Goal: Task Accomplishment & Management: Use online tool/utility

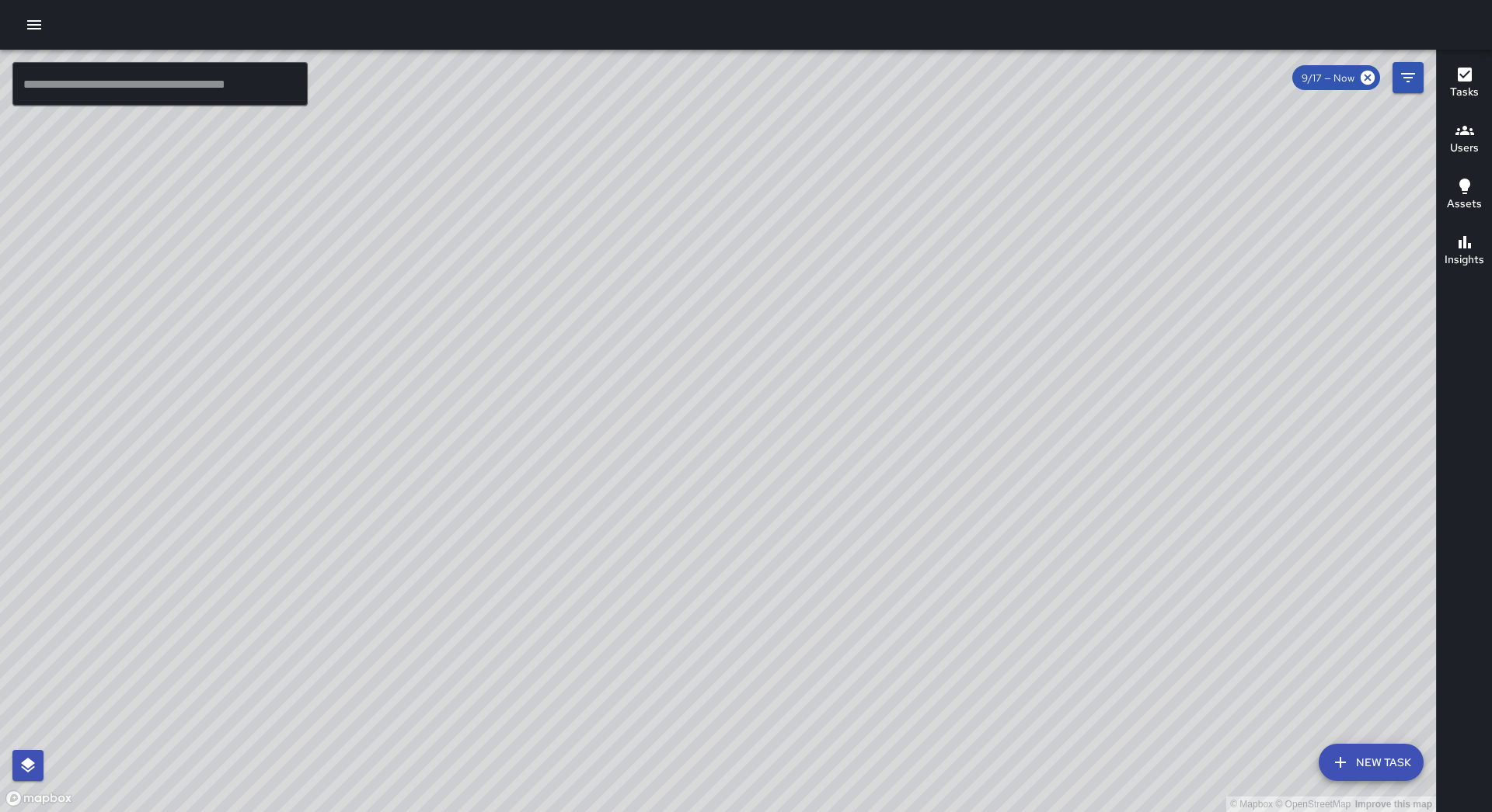
click at [33, 30] on icon "button" at bounding box center [33, 25] width 14 height 10
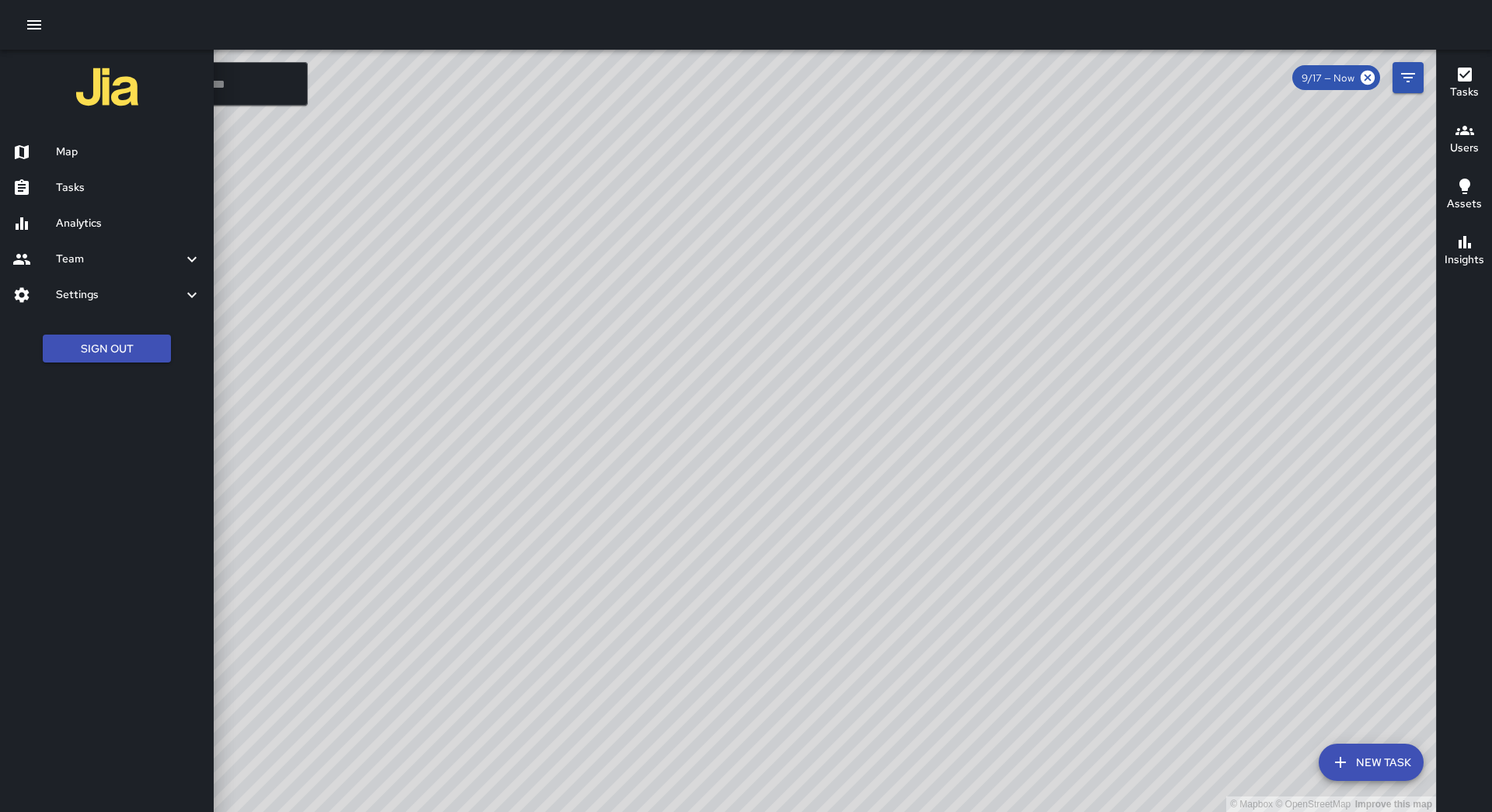
click at [80, 200] on div "Tasks" at bounding box center [107, 187] width 214 height 35
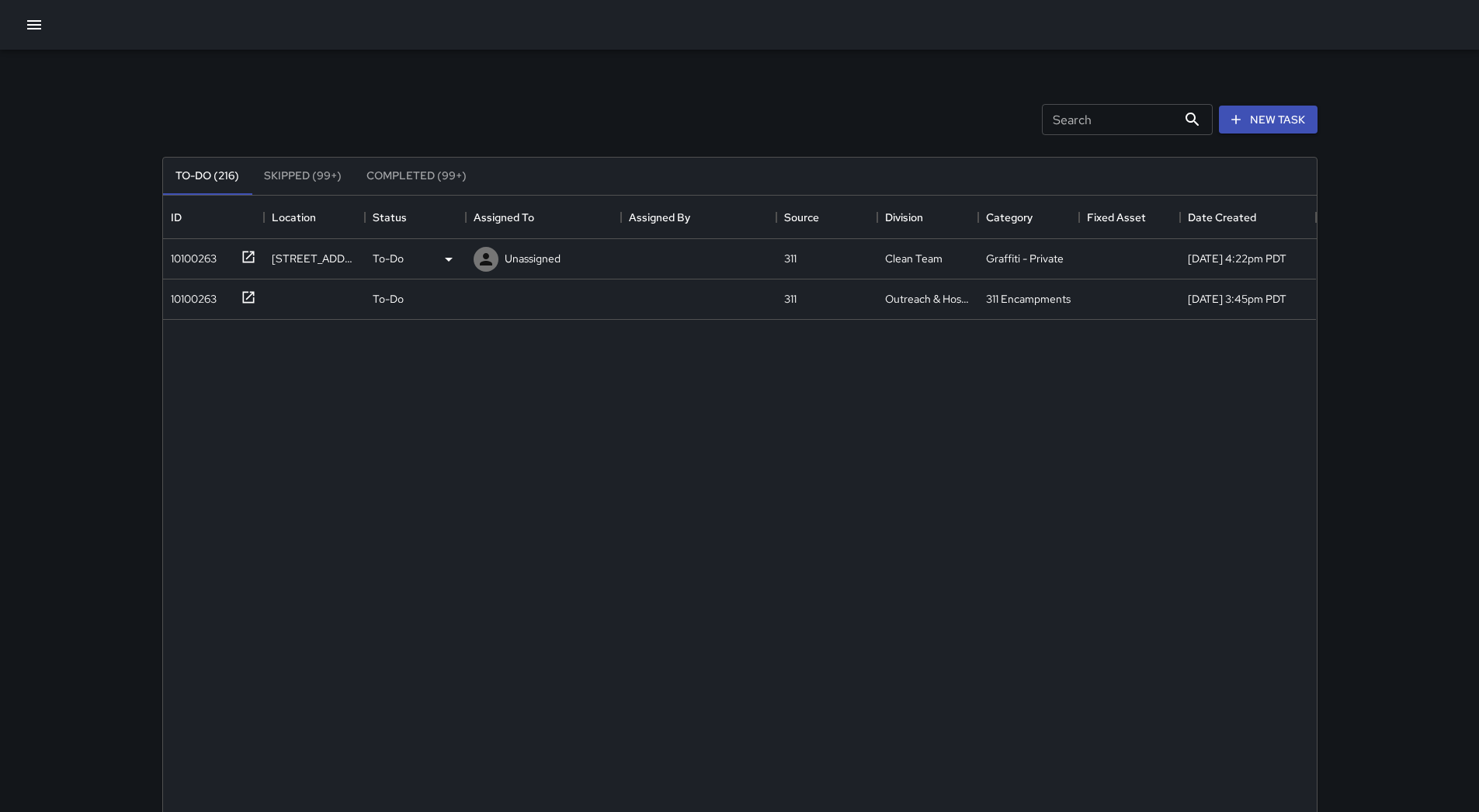
scroll to position [646, 1143]
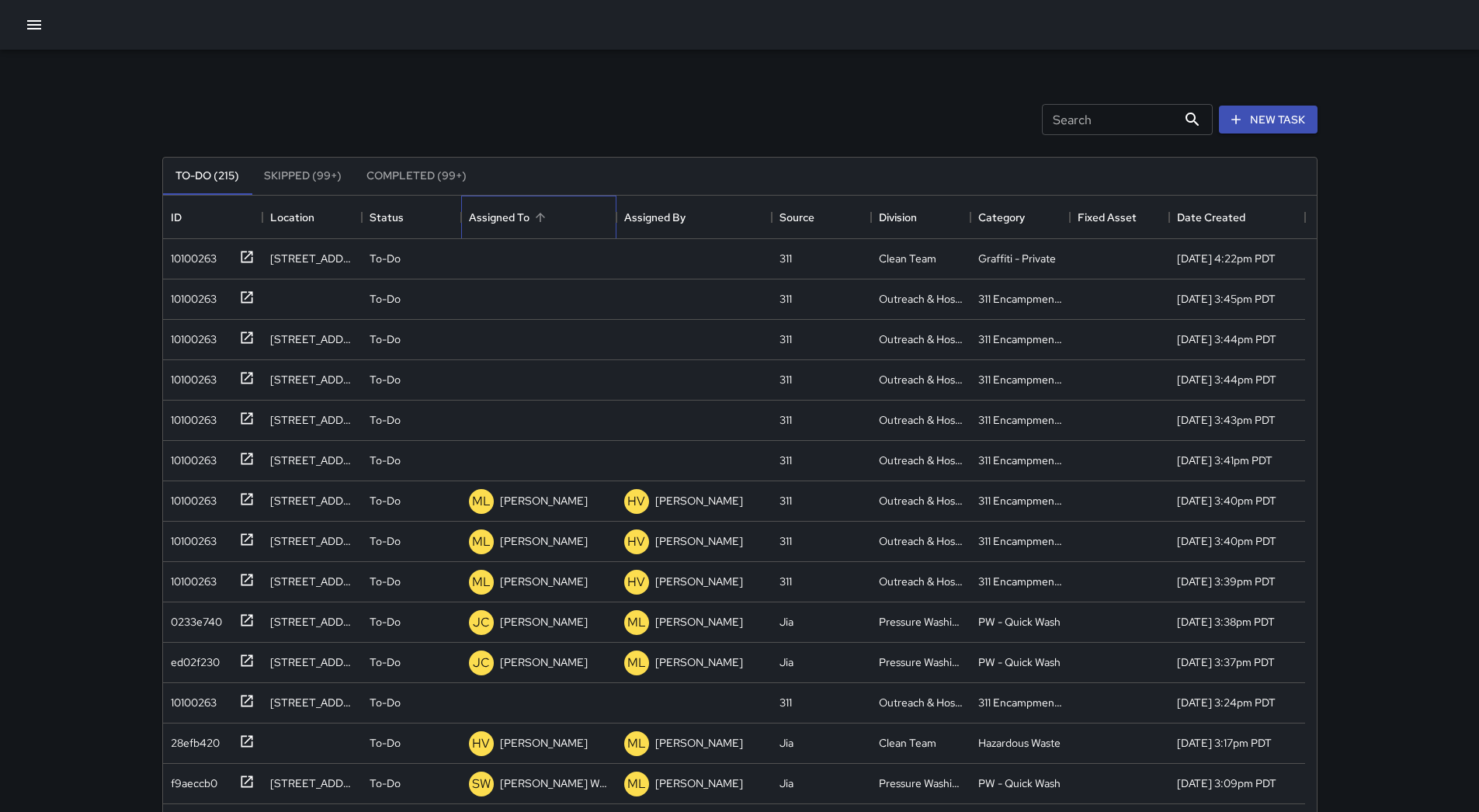
click at [555, 224] on div "Assigned To" at bounding box center [539, 218] width 139 height 44
click at [184, 238] on div "ID" at bounding box center [213, 218] width 84 height 44
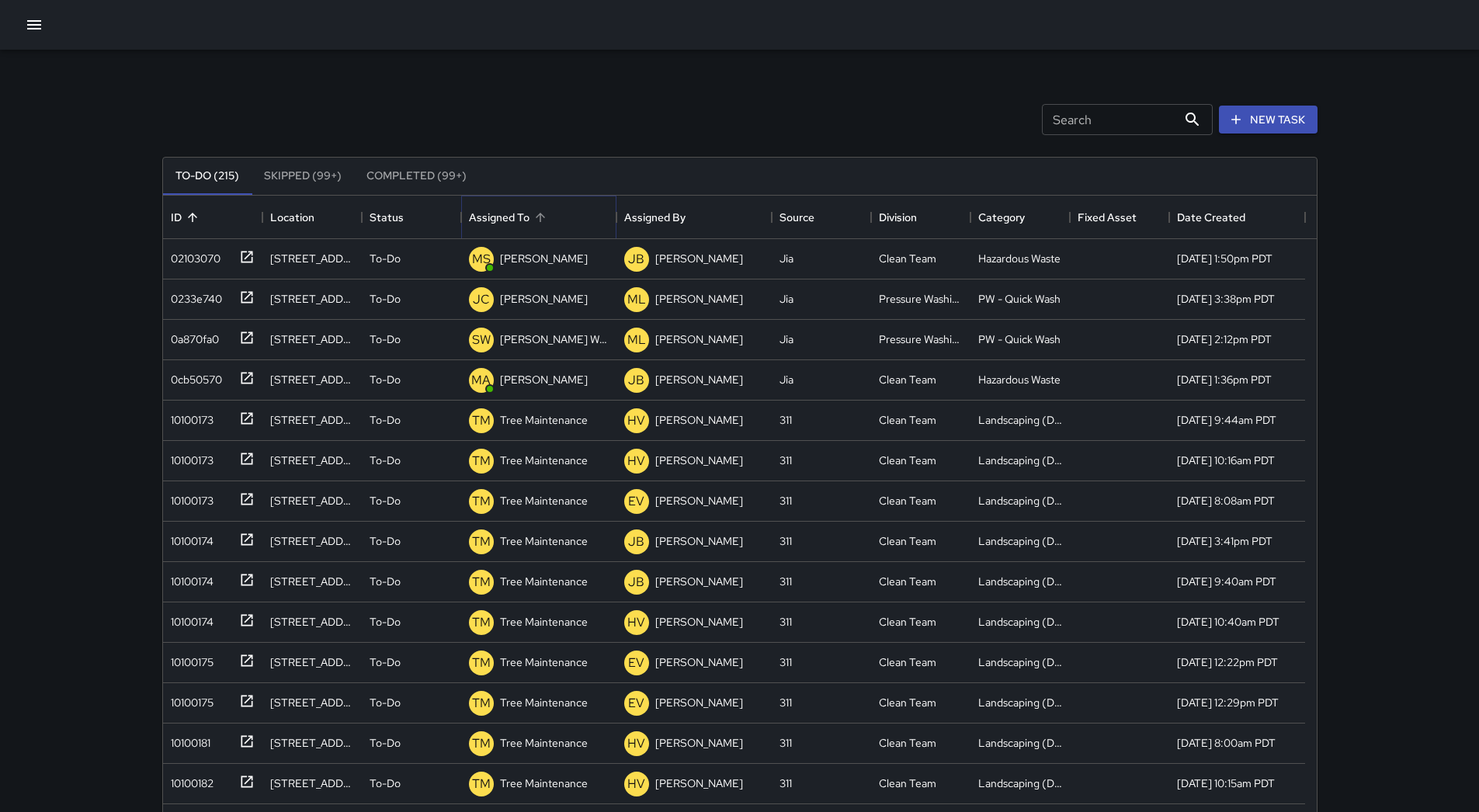
click at [536, 215] on icon "Sort" at bounding box center [540, 217] width 14 height 14
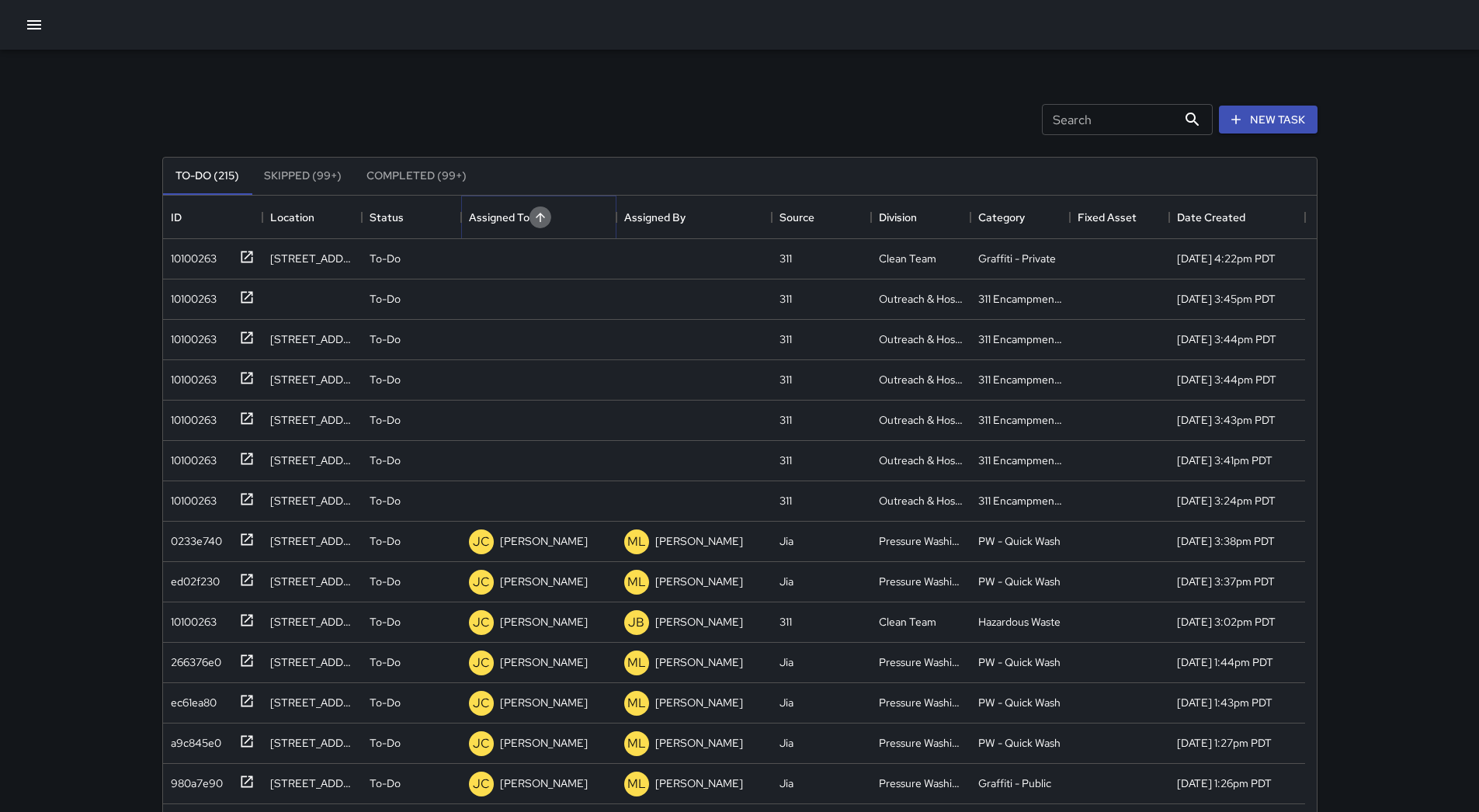
click at [536, 215] on icon "Sort" at bounding box center [540, 217] width 14 height 14
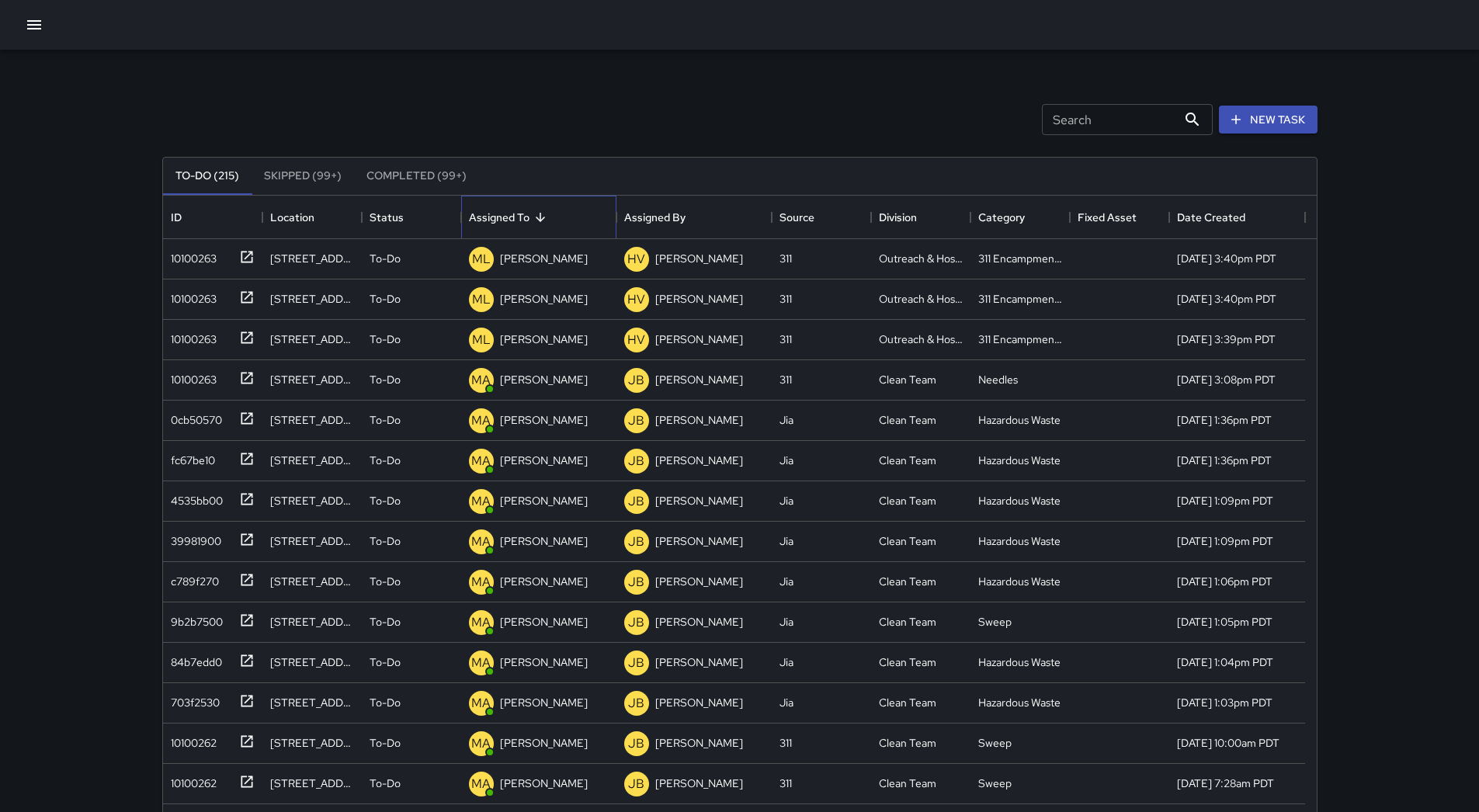
click at [600, 224] on div "Assigned To" at bounding box center [539, 218] width 139 height 44
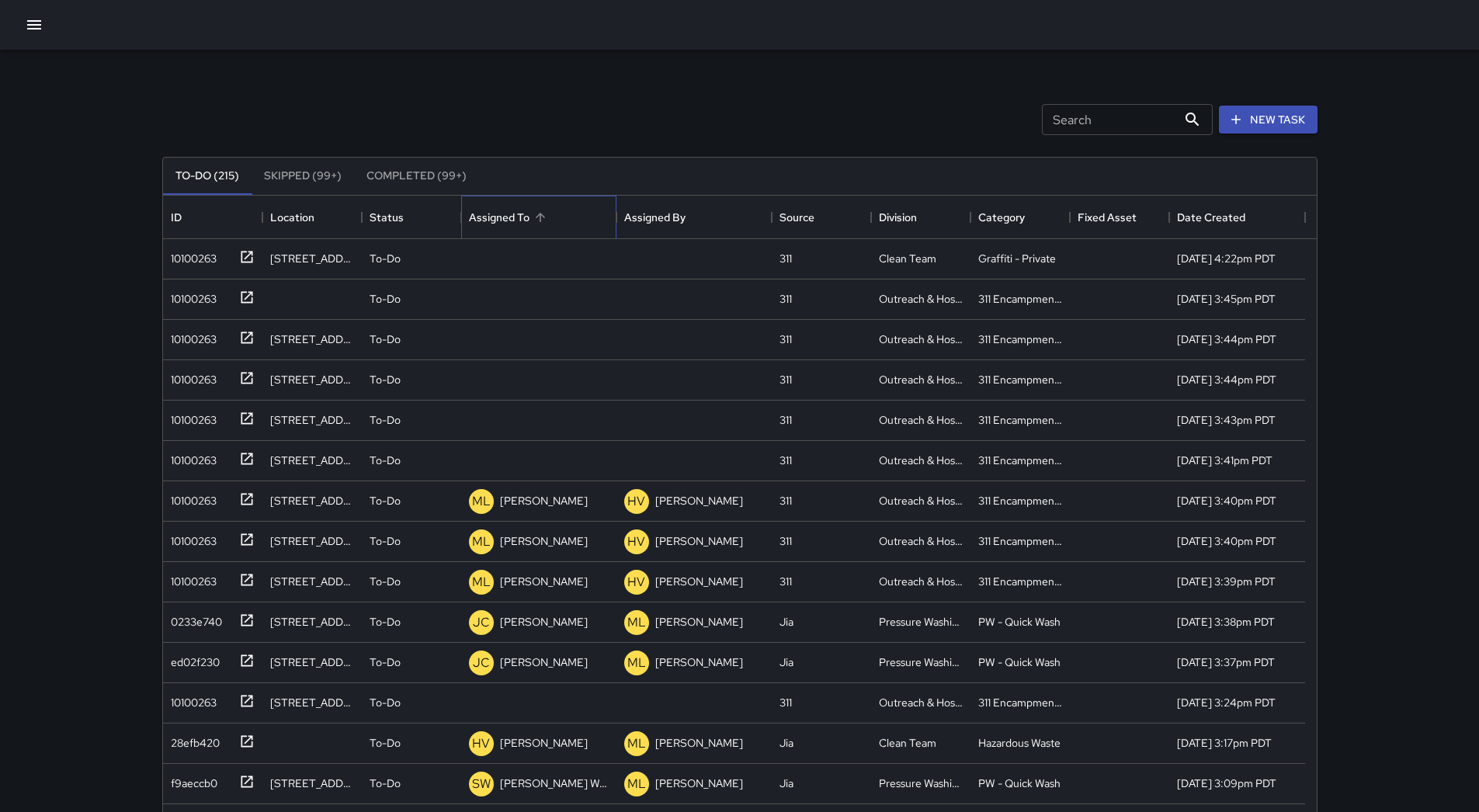
click at [584, 220] on div "Assigned To" at bounding box center [539, 218] width 139 height 44
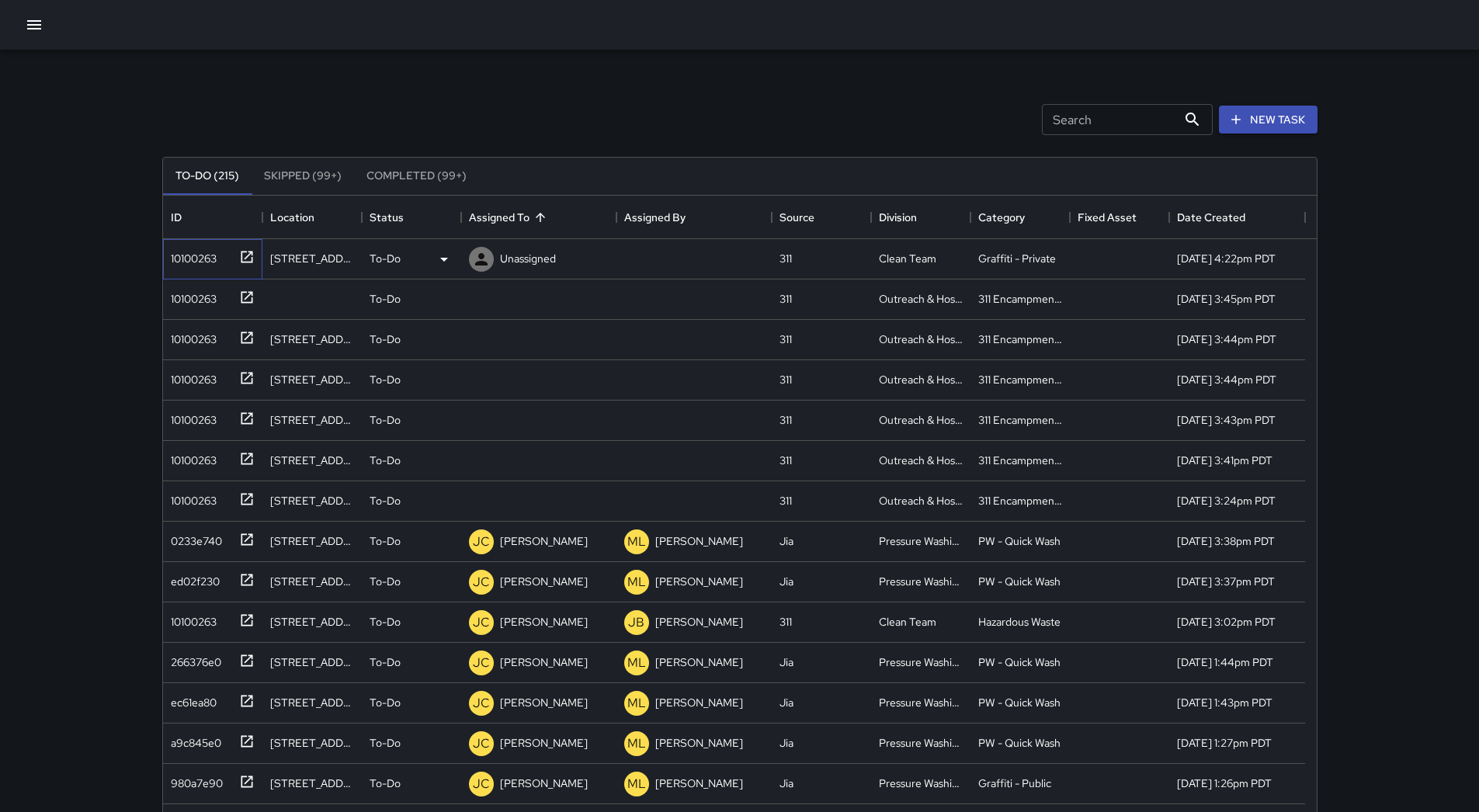
click at [204, 255] on div "10100263" at bounding box center [190, 255] width 52 height 22
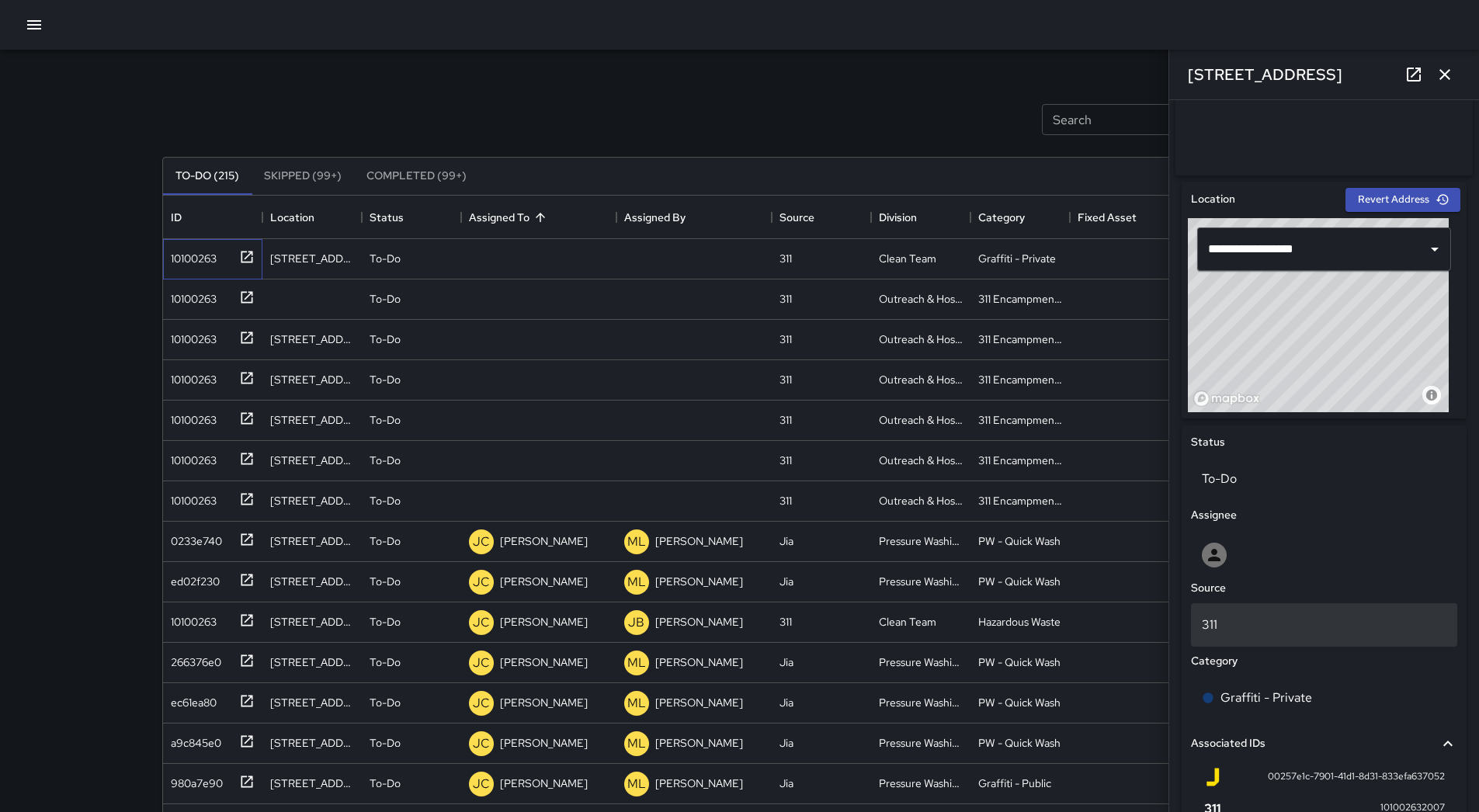
scroll to position [615, 0]
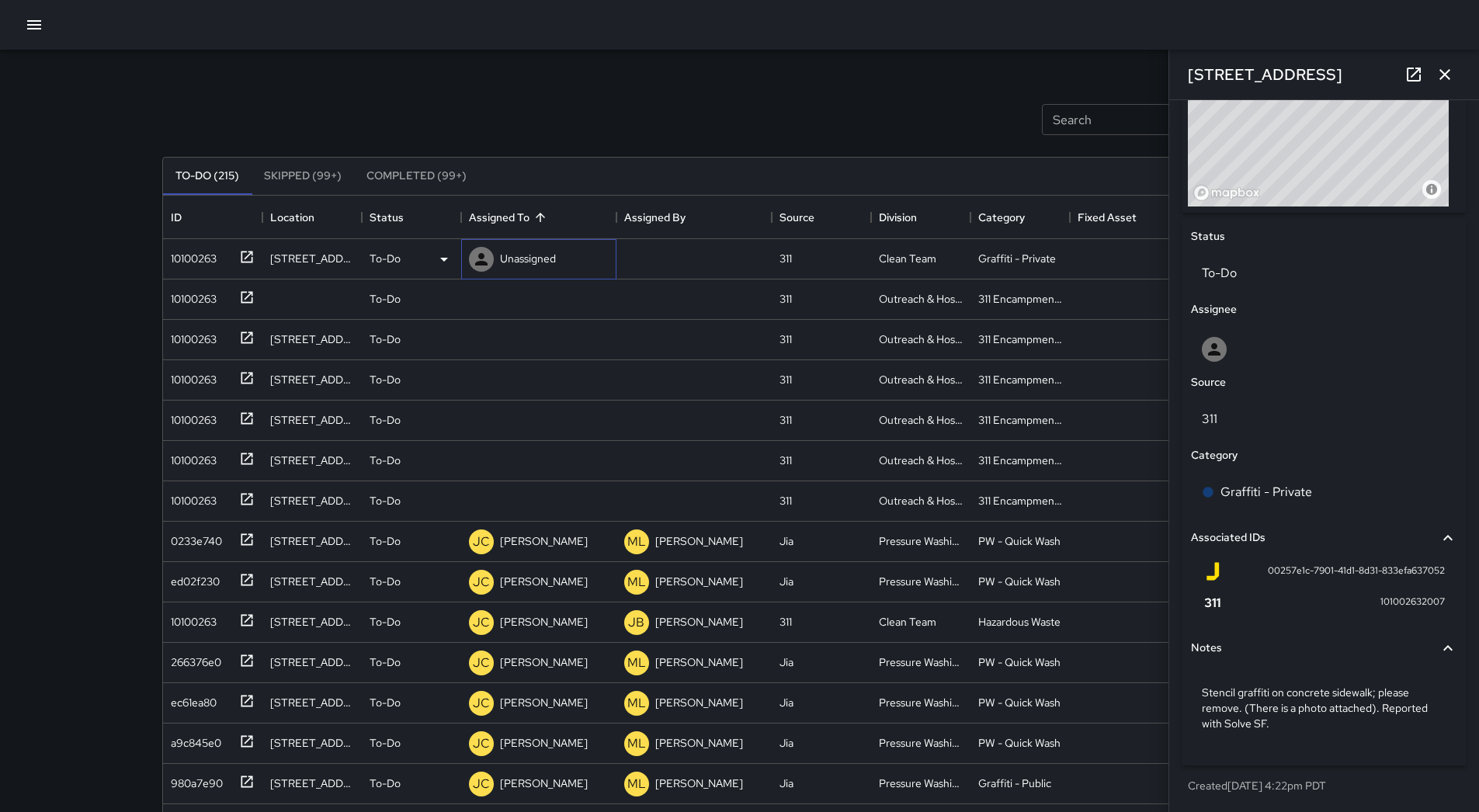
click at [525, 265] on p "Unassigned" at bounding box center [527, 259] width 56 height 15
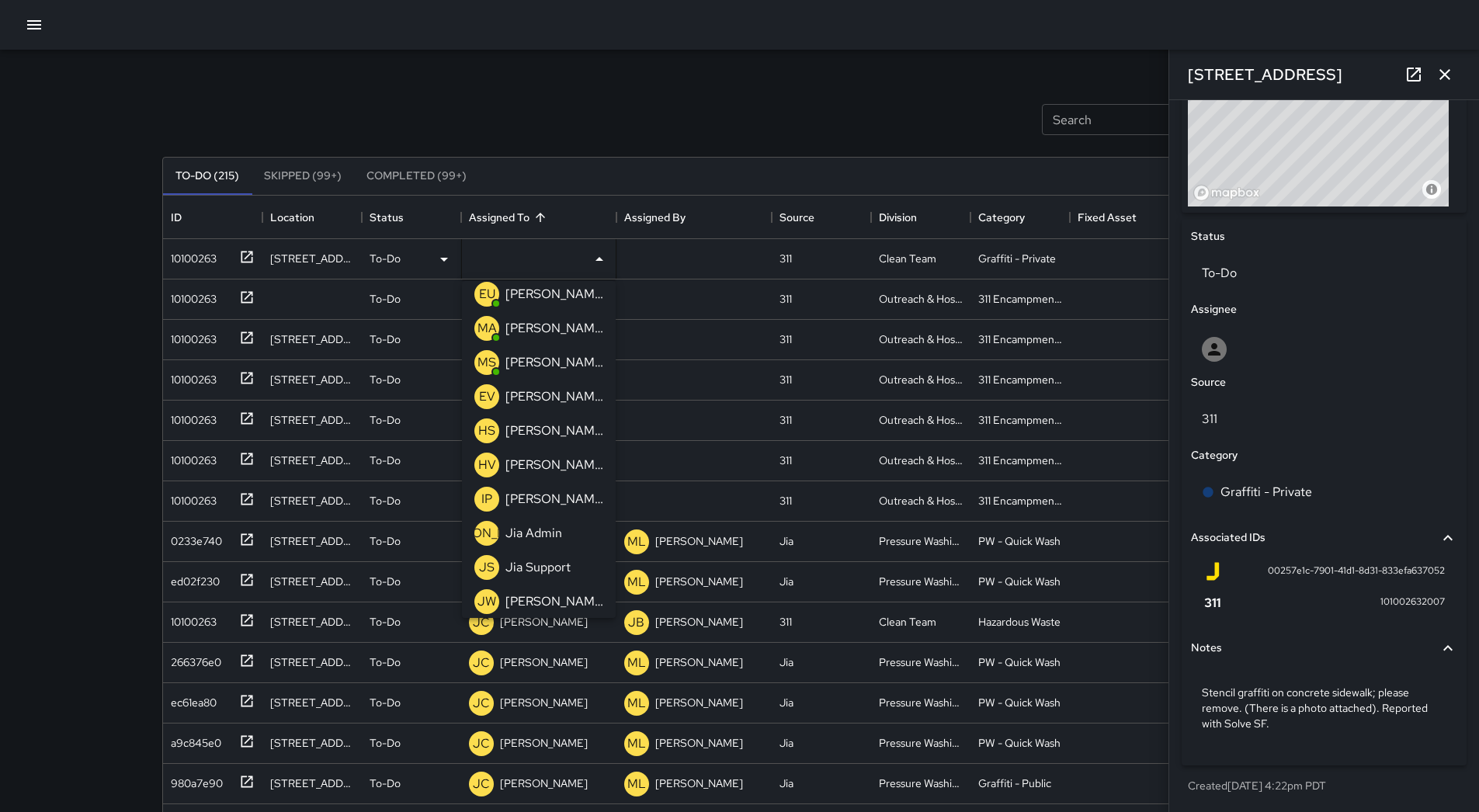
scroll to position [77, 0]
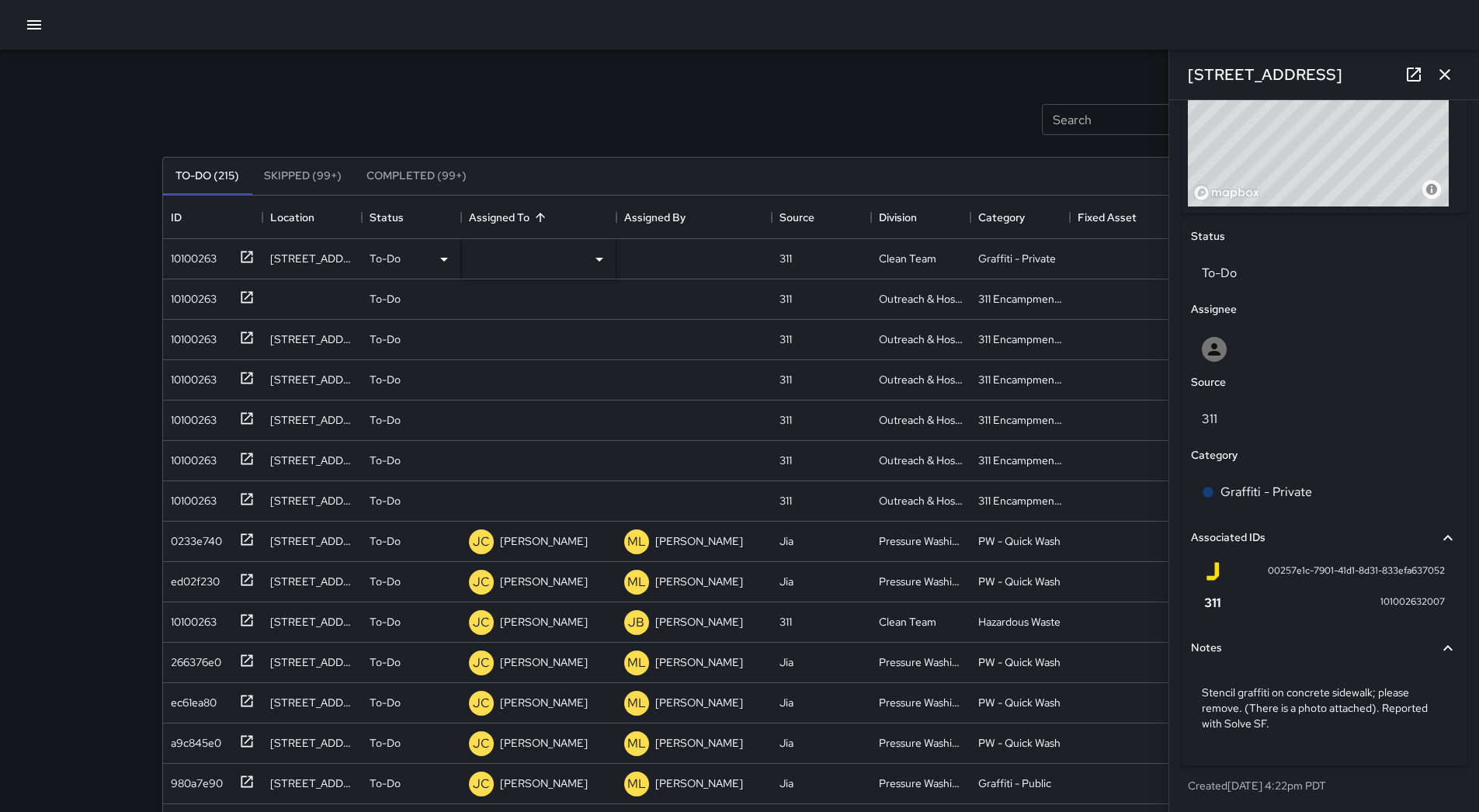
click at [576, 92] on div "Search Search New Task" at bounding box center [740, 119] width 1162 height 81
click at [1292, 478] on div "Graffiti - Private" at bounding box center [1324, 493] width 267 height 44
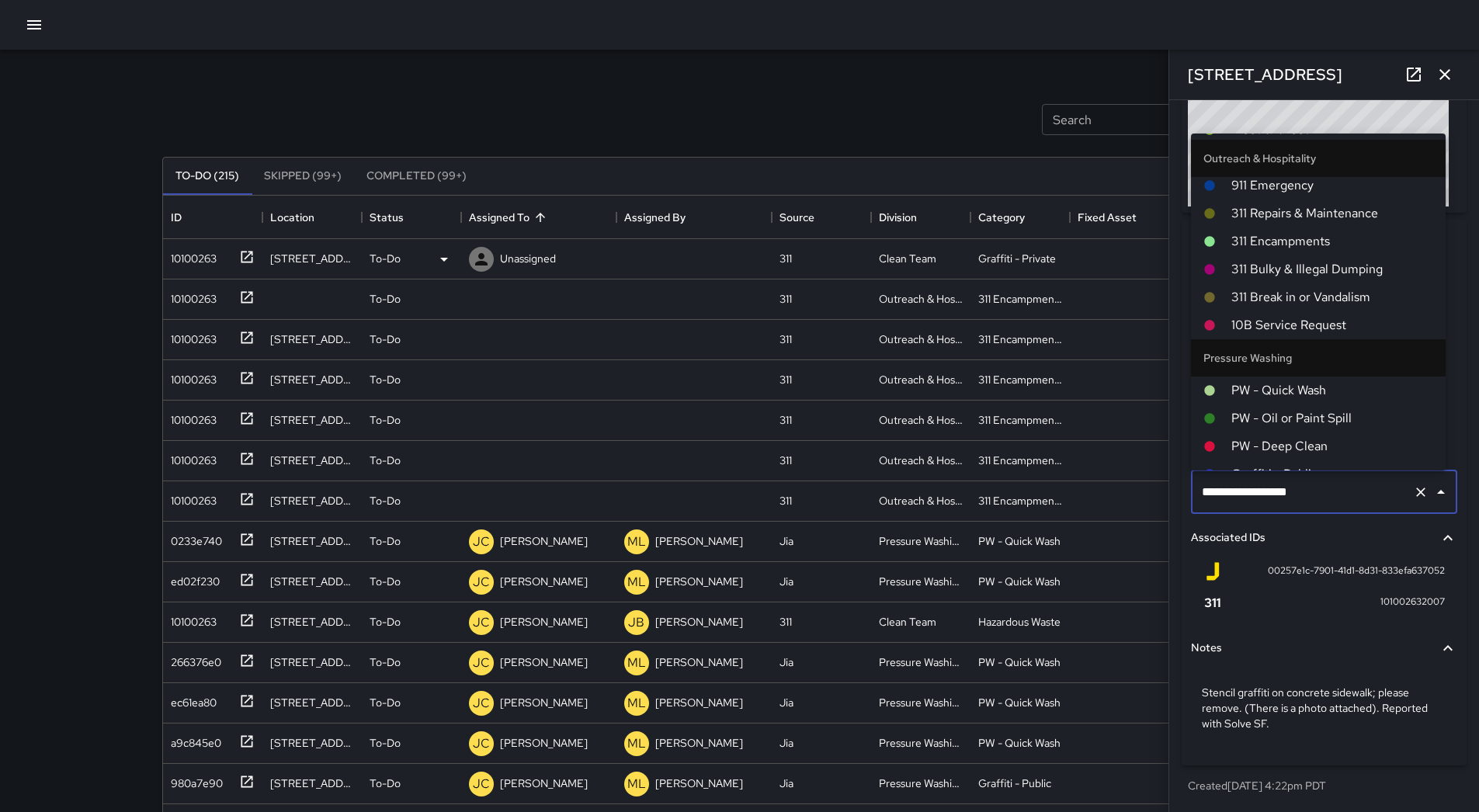
scroll to position [1278, 0]
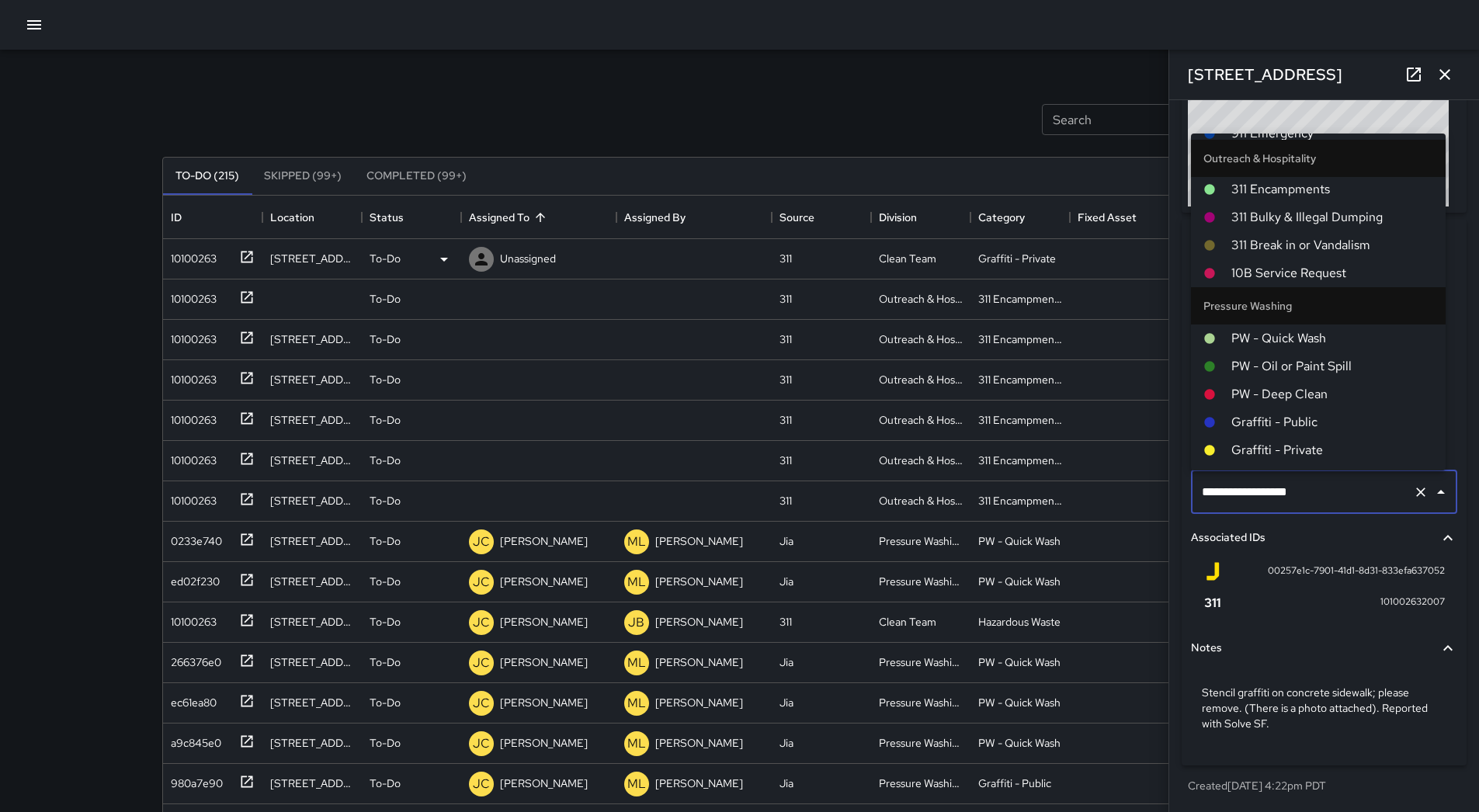
click at [1310, 428] on span "Graffiti - Public" at bounding box center [1332, 422] width 202 height 19
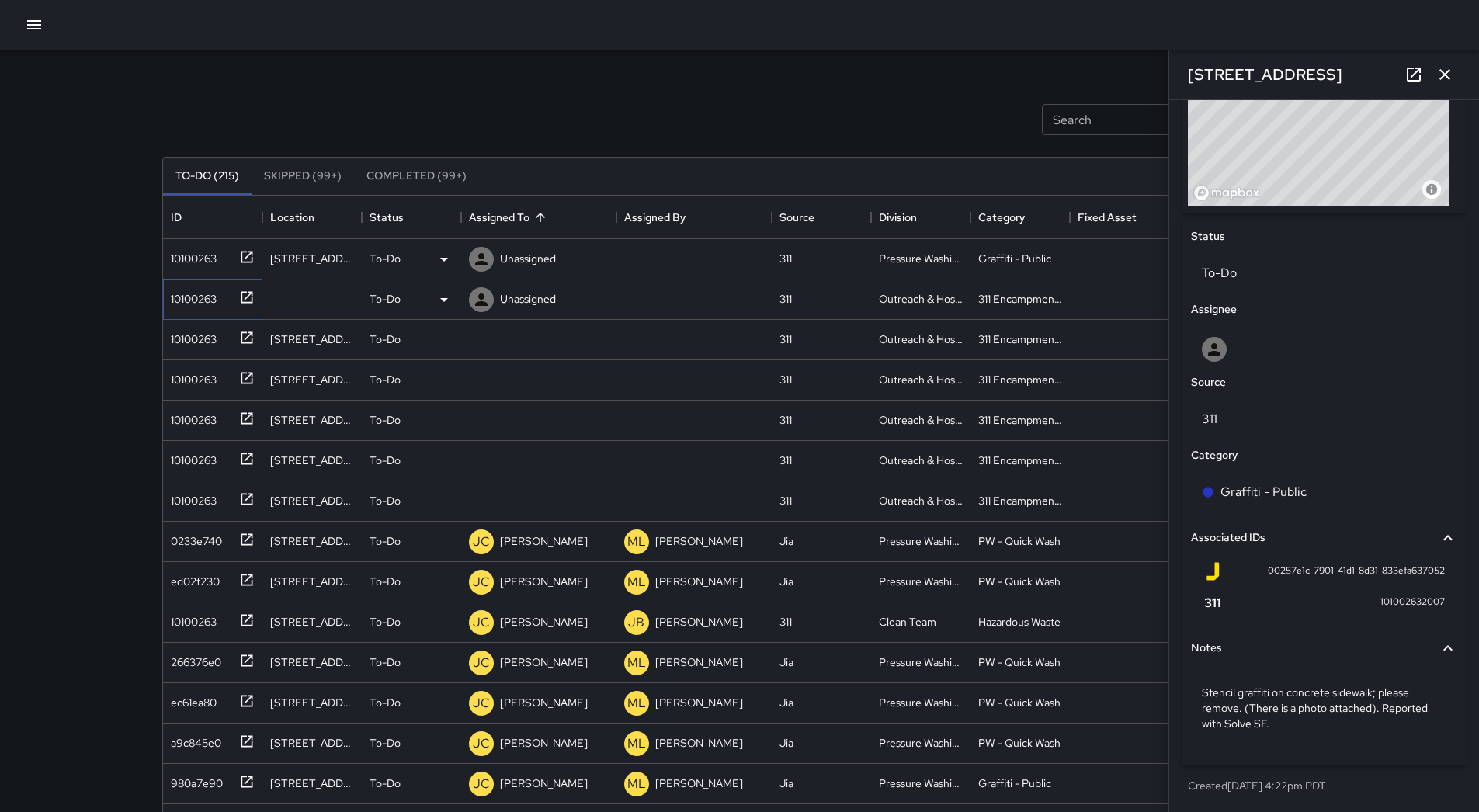
click at [203, 305] on div "10100263" at bounding box center [190, 295] width 52 height 22
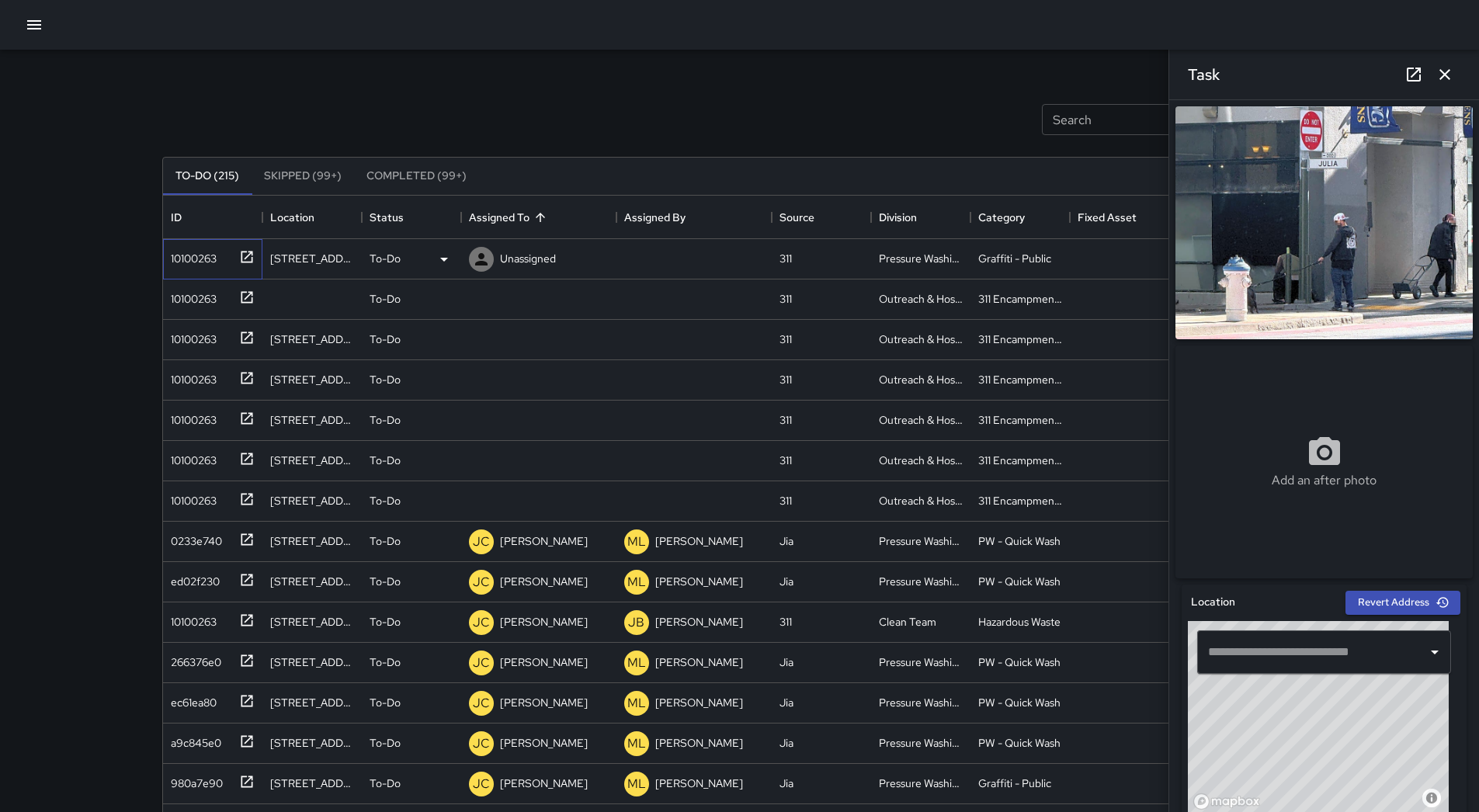
click at [200, 271] on div "10100263" at bounding box center [213, 259] width 99 height 40
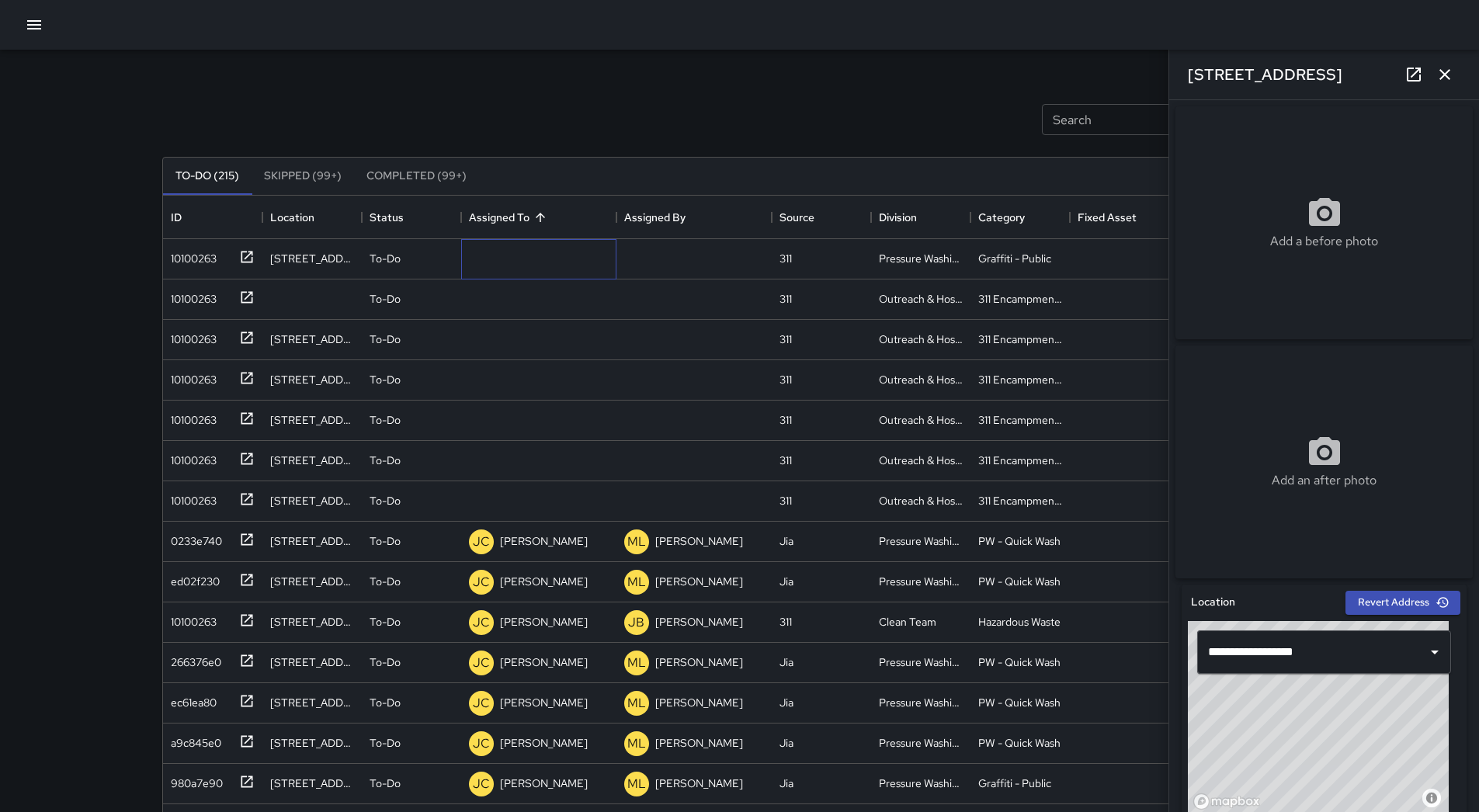
click at [0, 0] on p "Unassigned" at bounding box center [0, 0] width 0 height 0
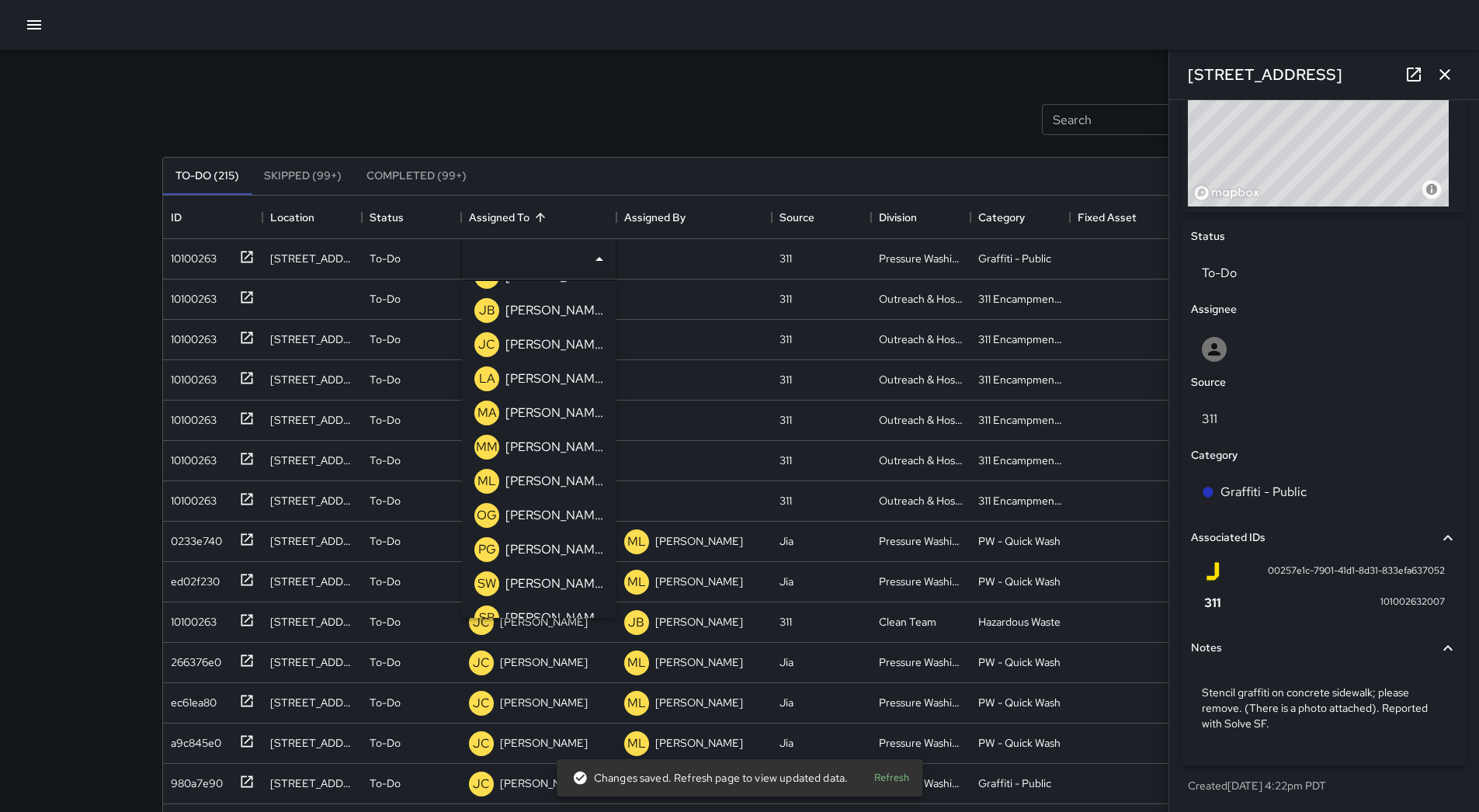
scroll to position [340, 0]
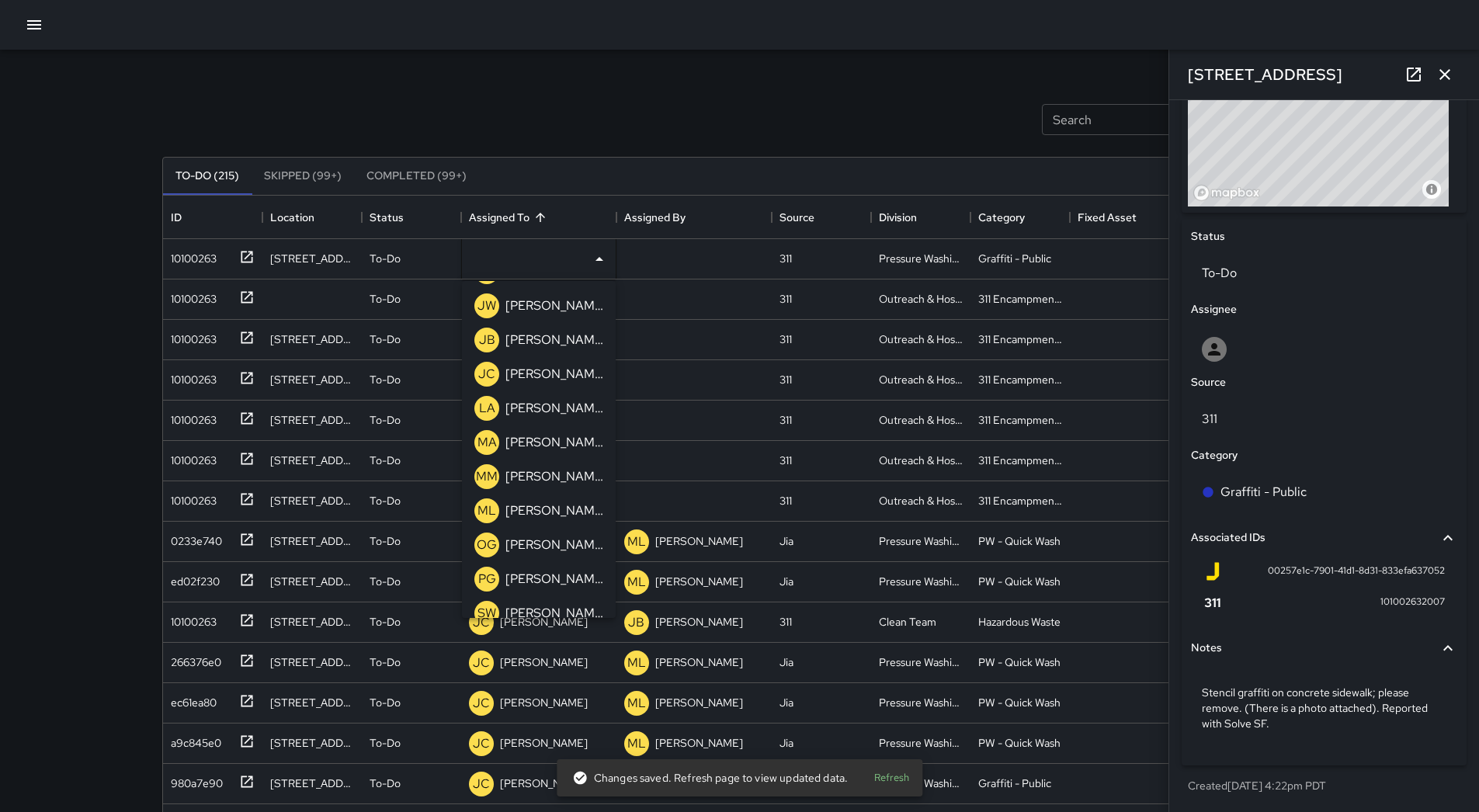
click at [547, 381] on p "[PERSON_NAME]" at bounding box center [554, 374] width 97 height 19
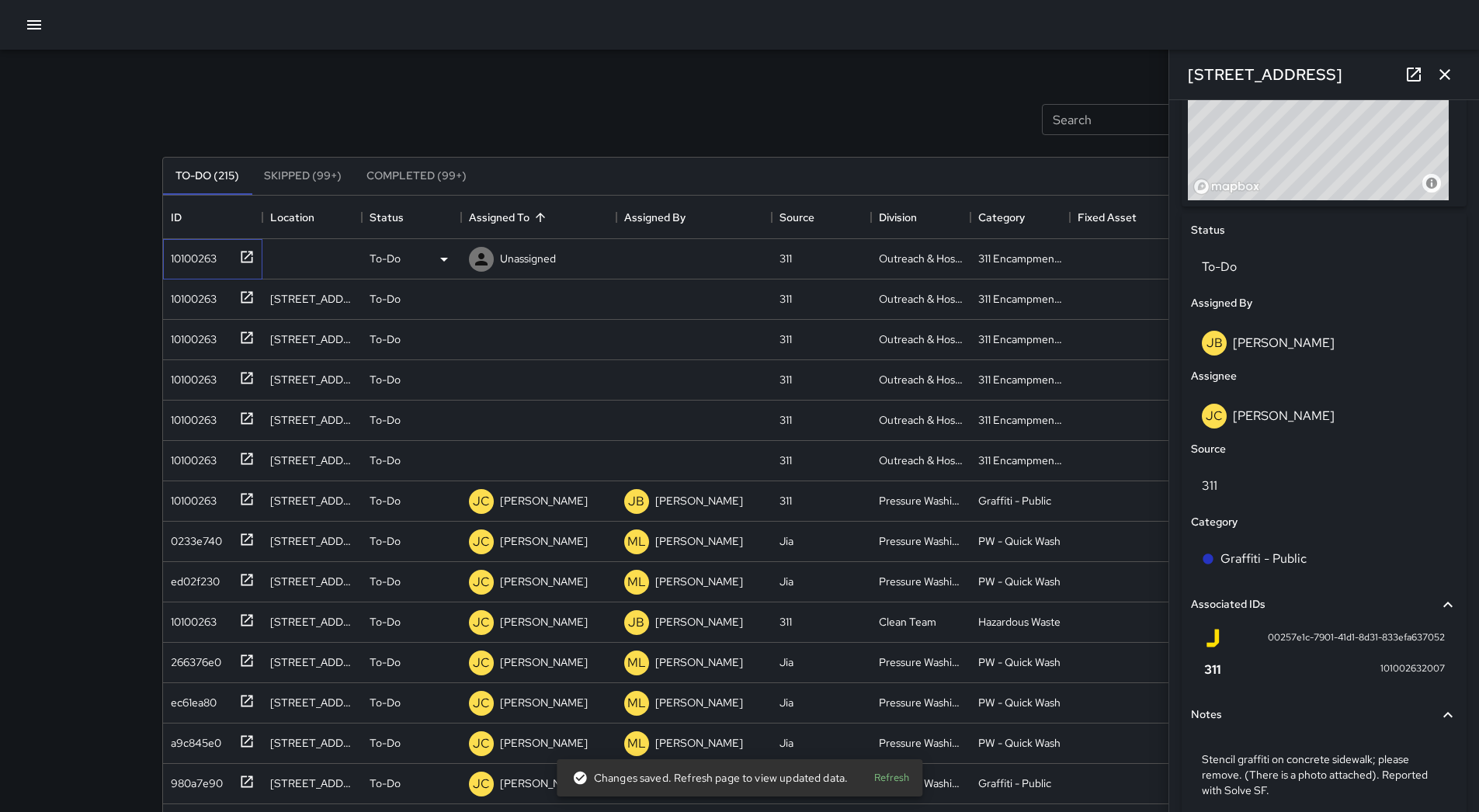
click at [186, 257] on div "10100263" at bounding box center [190, 255] width 52 height 22
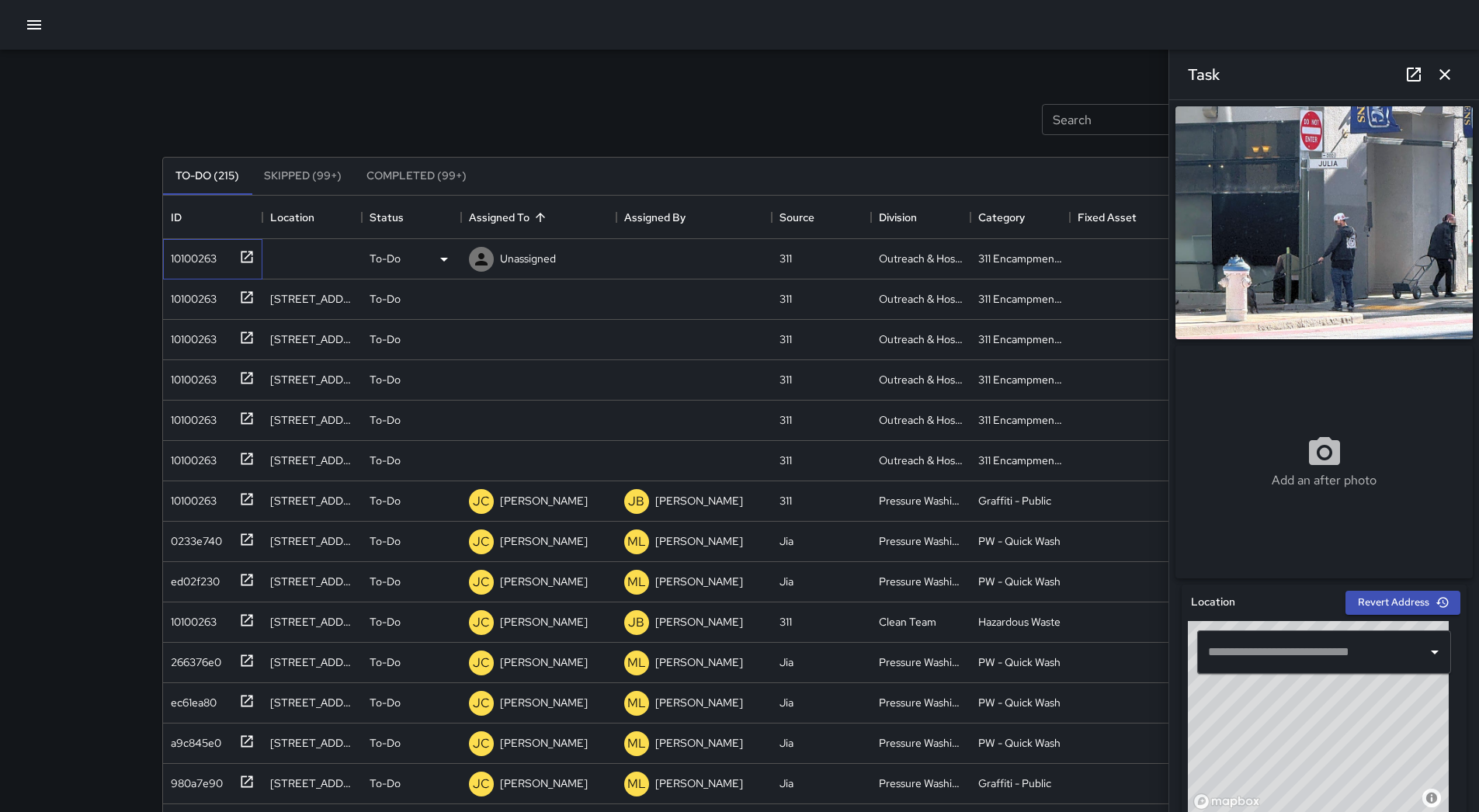
drag, startPoint x: 193, startPoint y: 271, endPoint x: 273, endPoint y: 264, distance: 80.3
click at [193, 271] on div "10100263" at bounding box center [213, 259] width 99 height 40
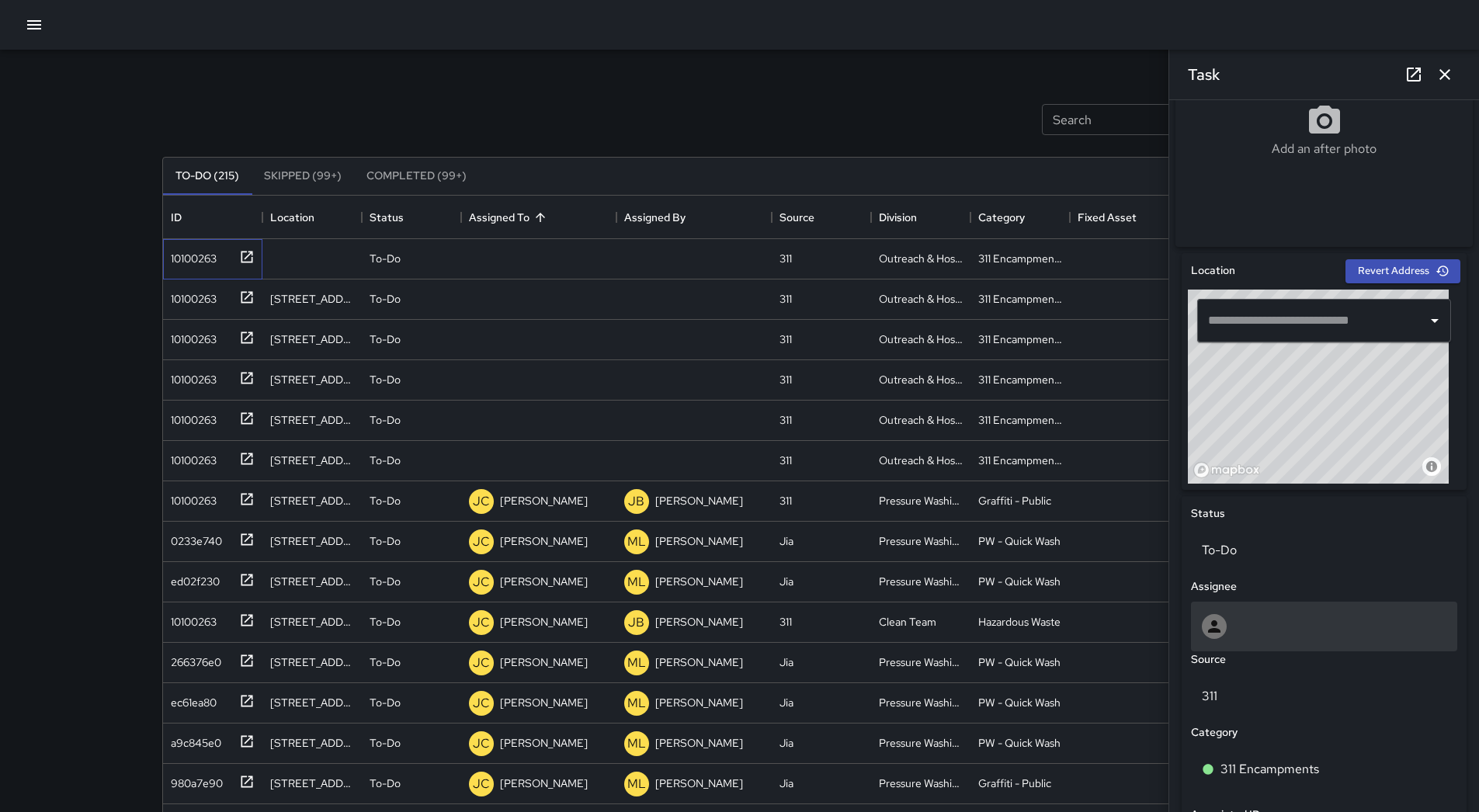
scroll to position [584, 0]
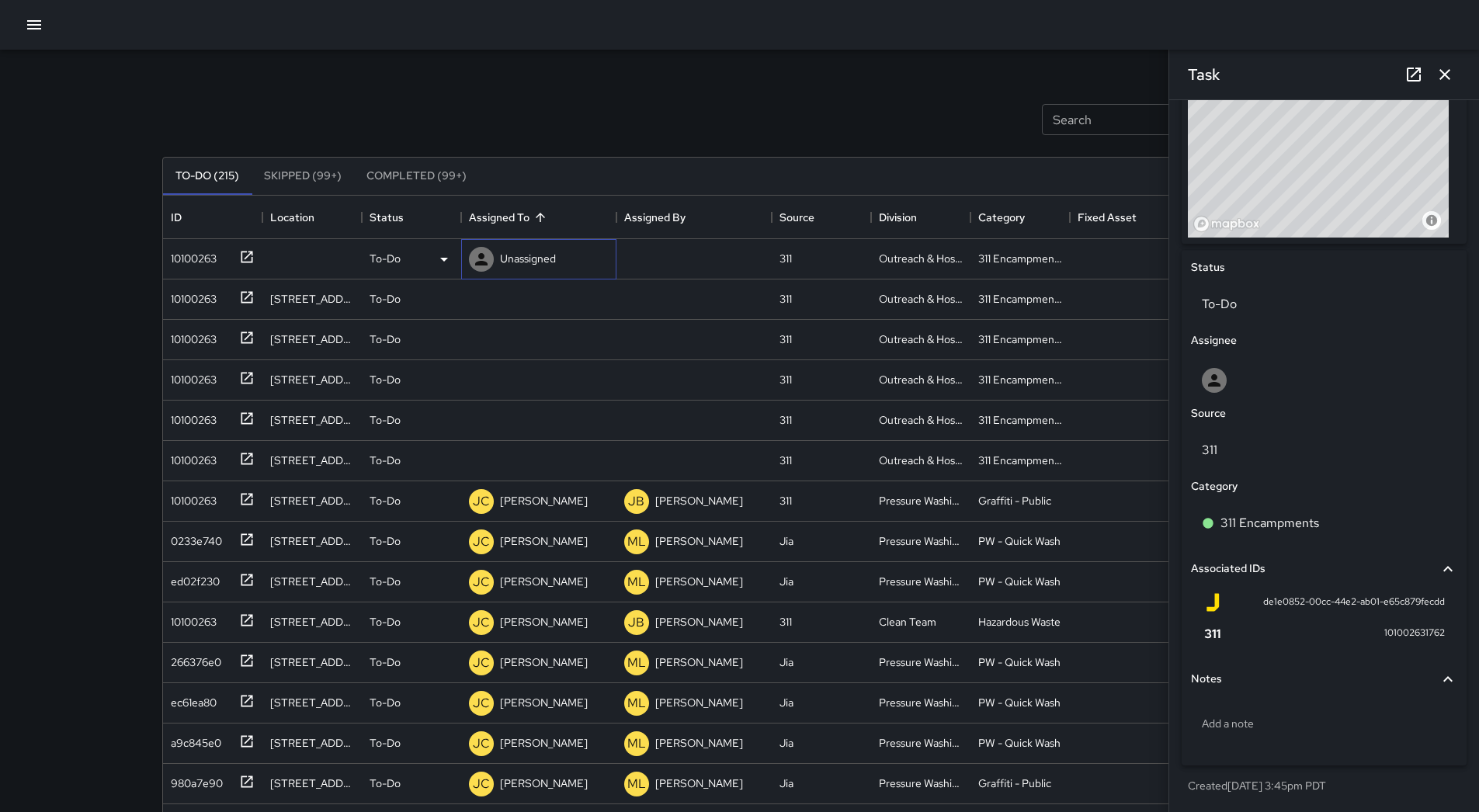
click at [536, 251] on p "Unassigned" at bounding box center [527, 259] width 56 height 15
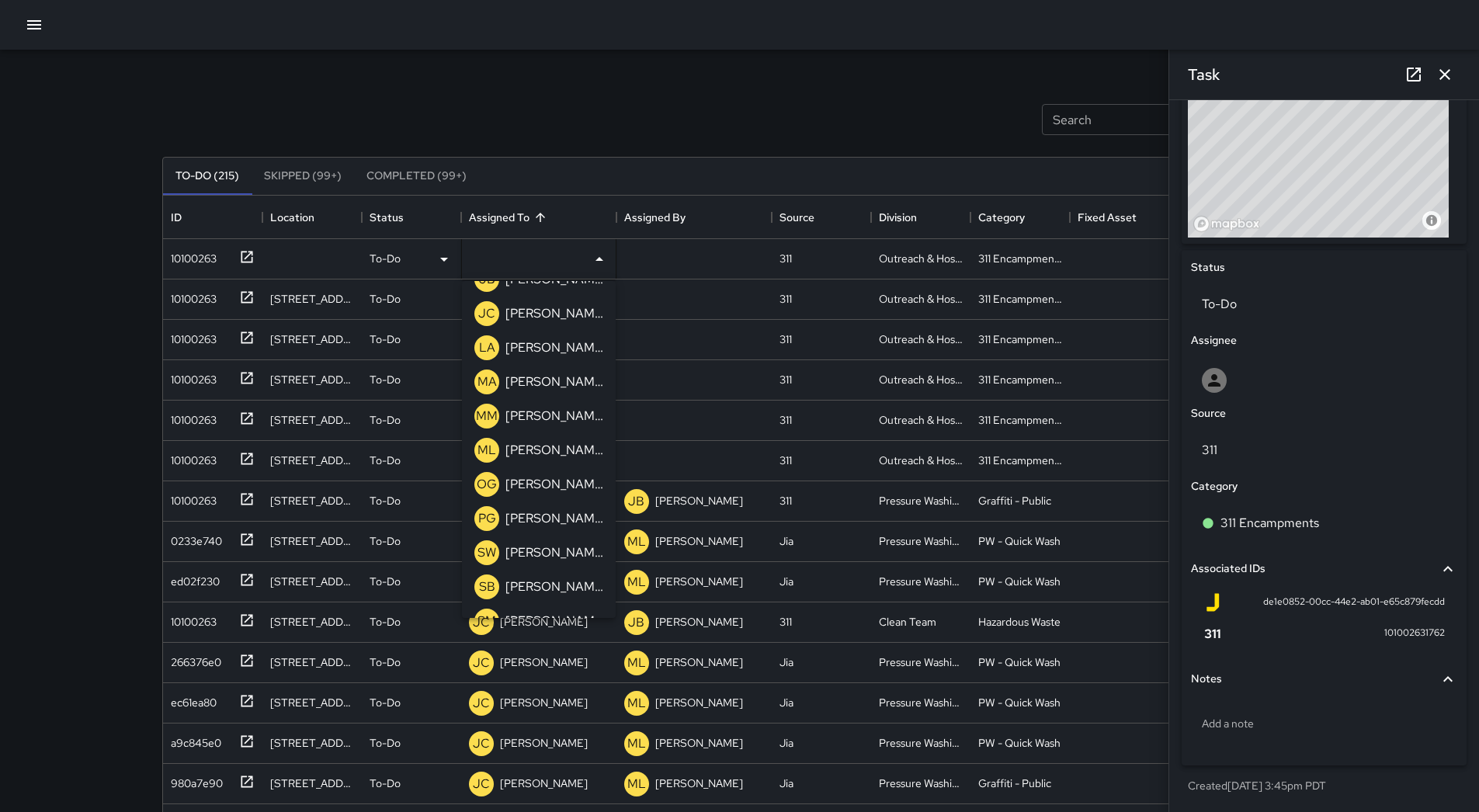
scroll to position [496, 0]
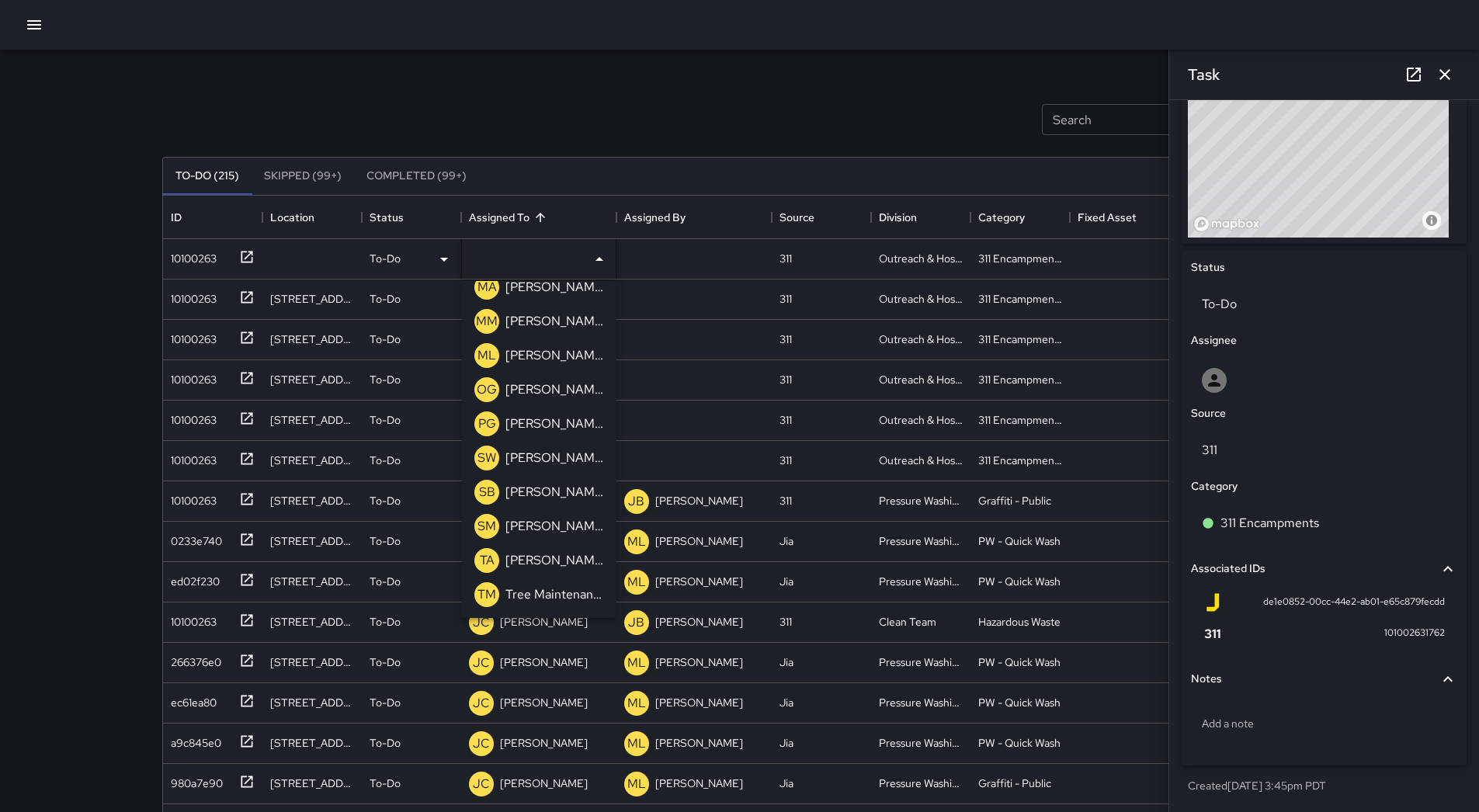
click at [565, 354] on p "[PERSON_NAME]" at bounding box center [554, 355] width 97 height 19
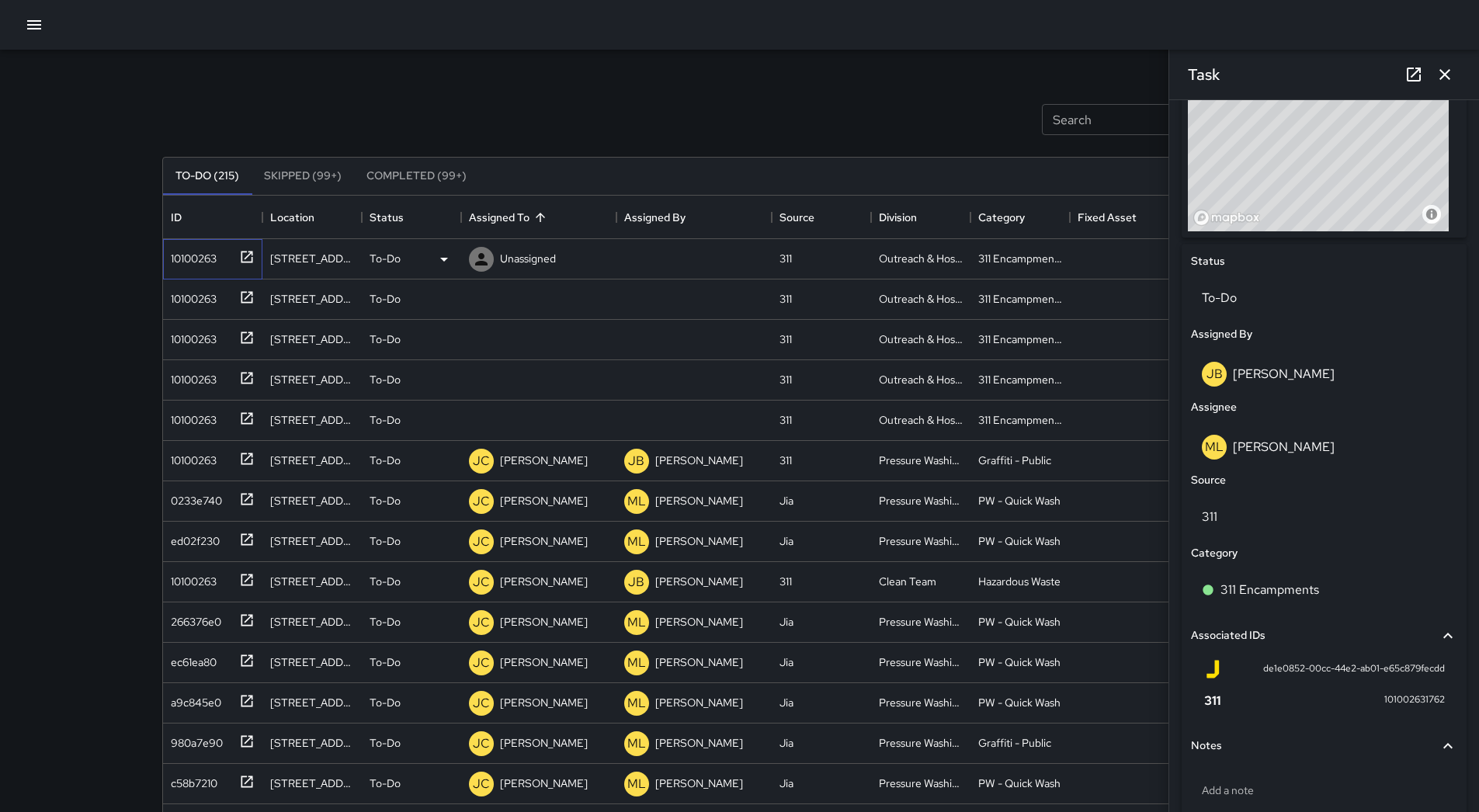
click at [172, 260] on div "10100263" at bounding box center [190, 255] width 52 height 22
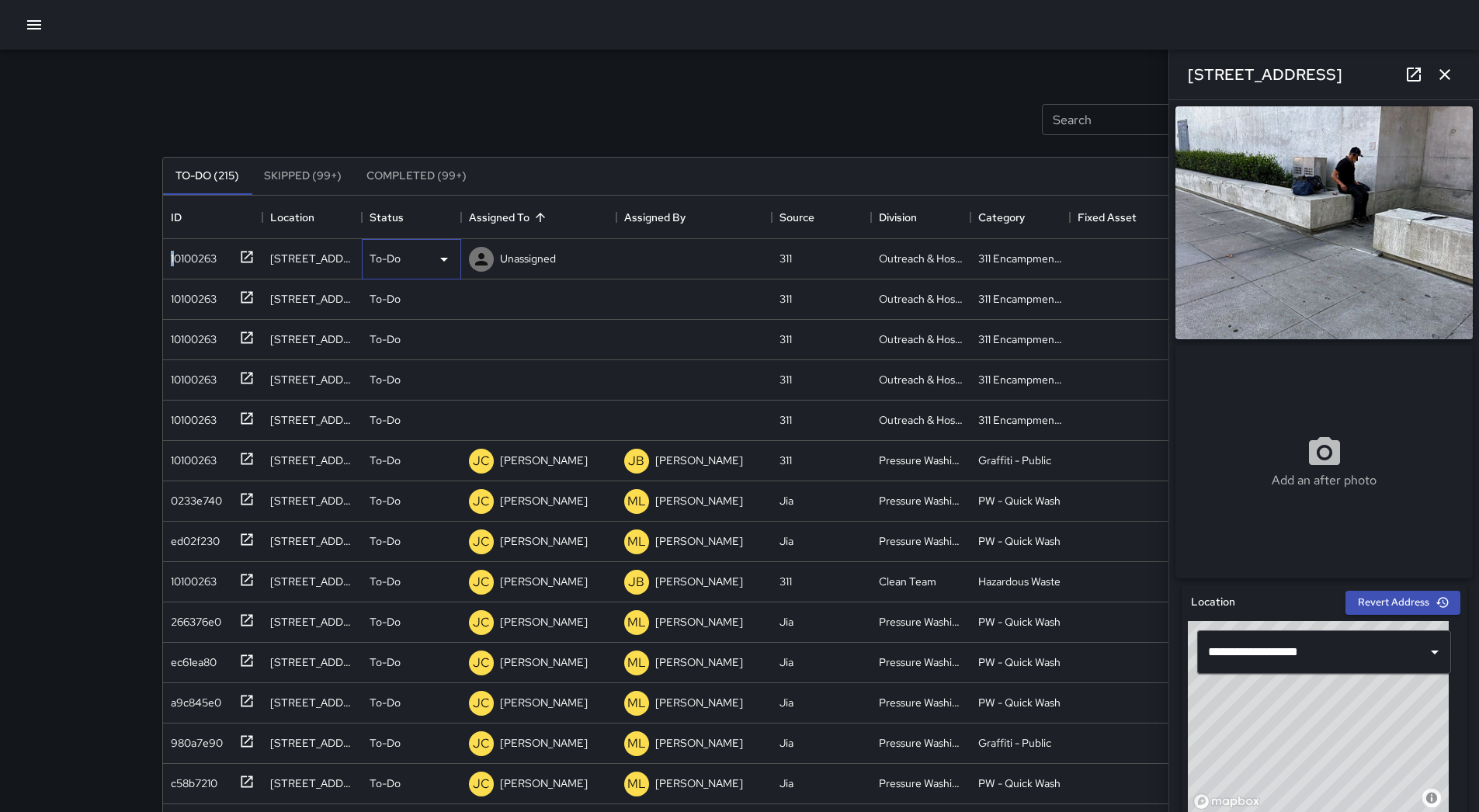
click at [435, 252] on icon at bounding box center [444, 260] width 19 height 19
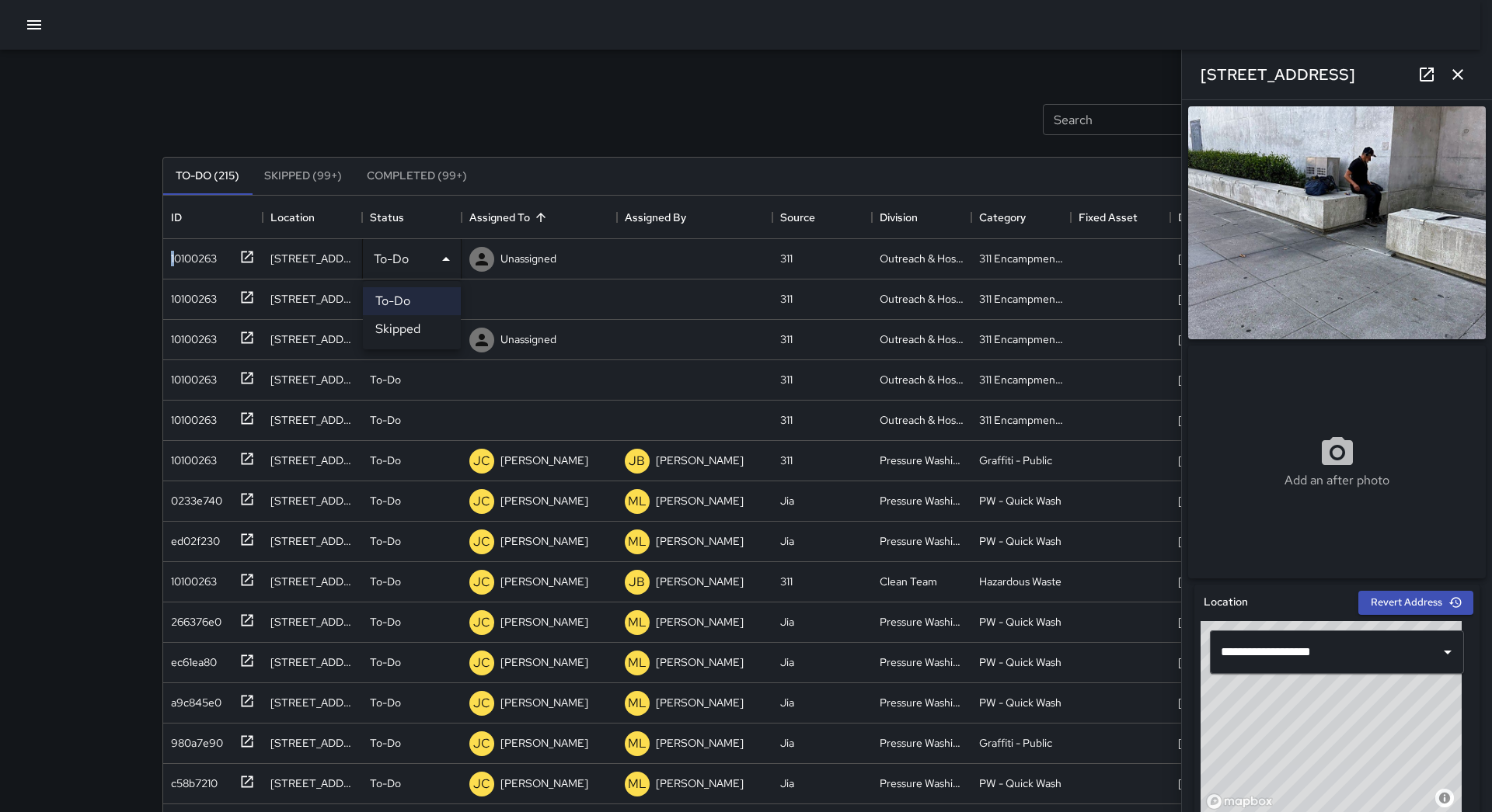
click at [409, 333] on li "Skipped" at bounding box center [412, 329] width 97 height 28
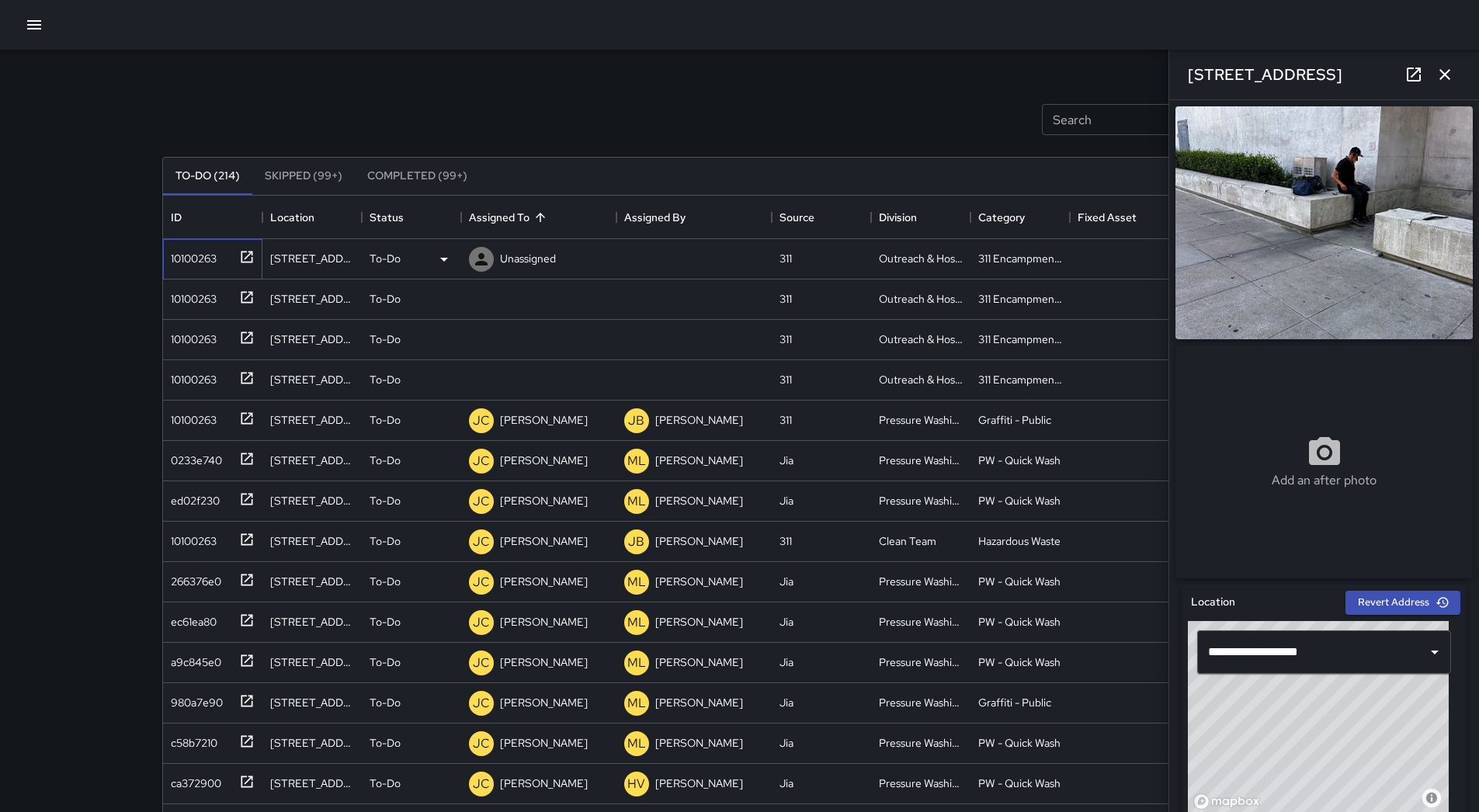
click at [219, 271] on div "10100263" at bounding box center [213, 259] width 99 height 40
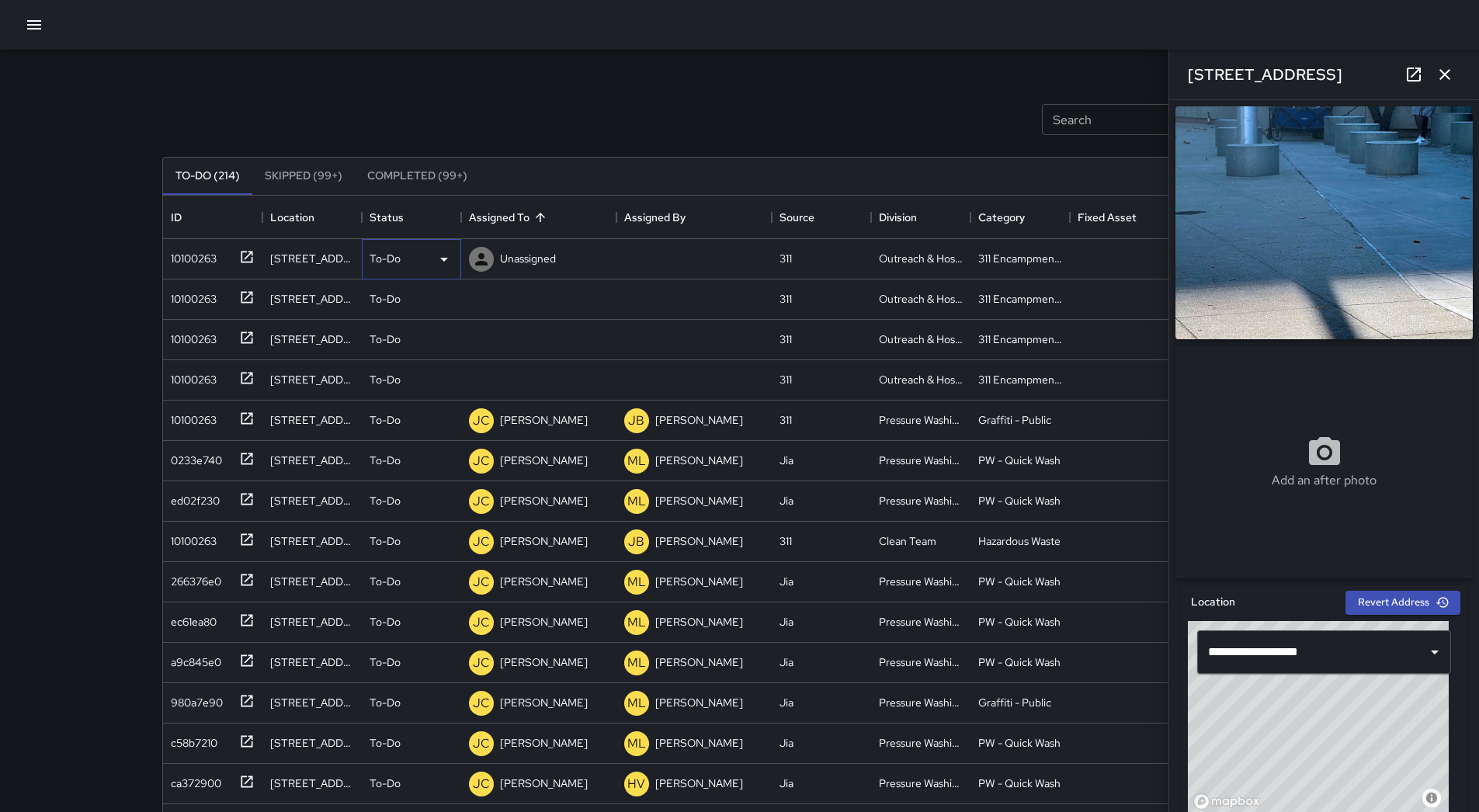
click at [420, 262] on div "To-Do" at bounding box center [412, 260] width 84 height 19
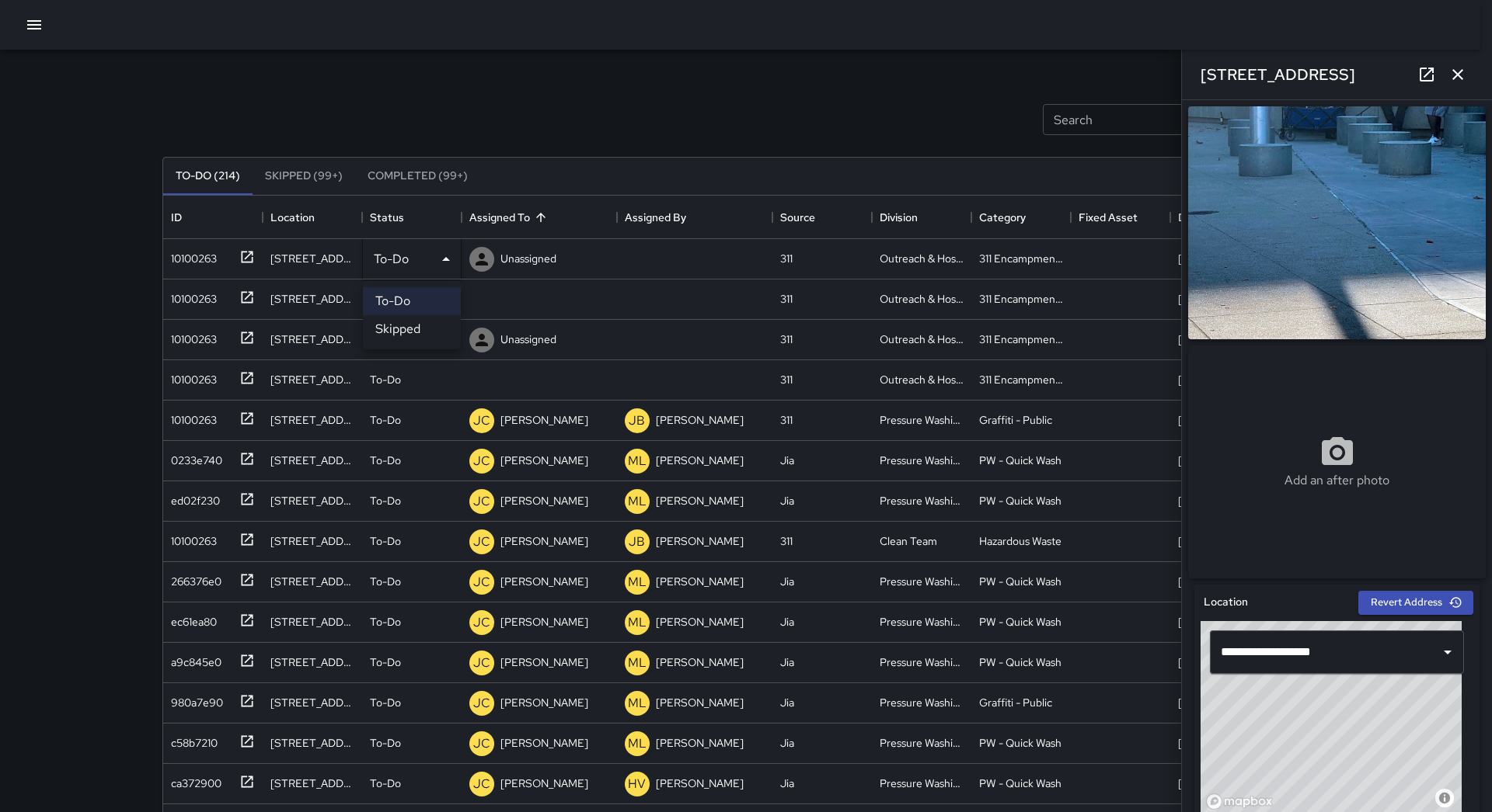
click at [421, 331] on li "Skipped" at bounding box center [412, 329] width 97 height 28
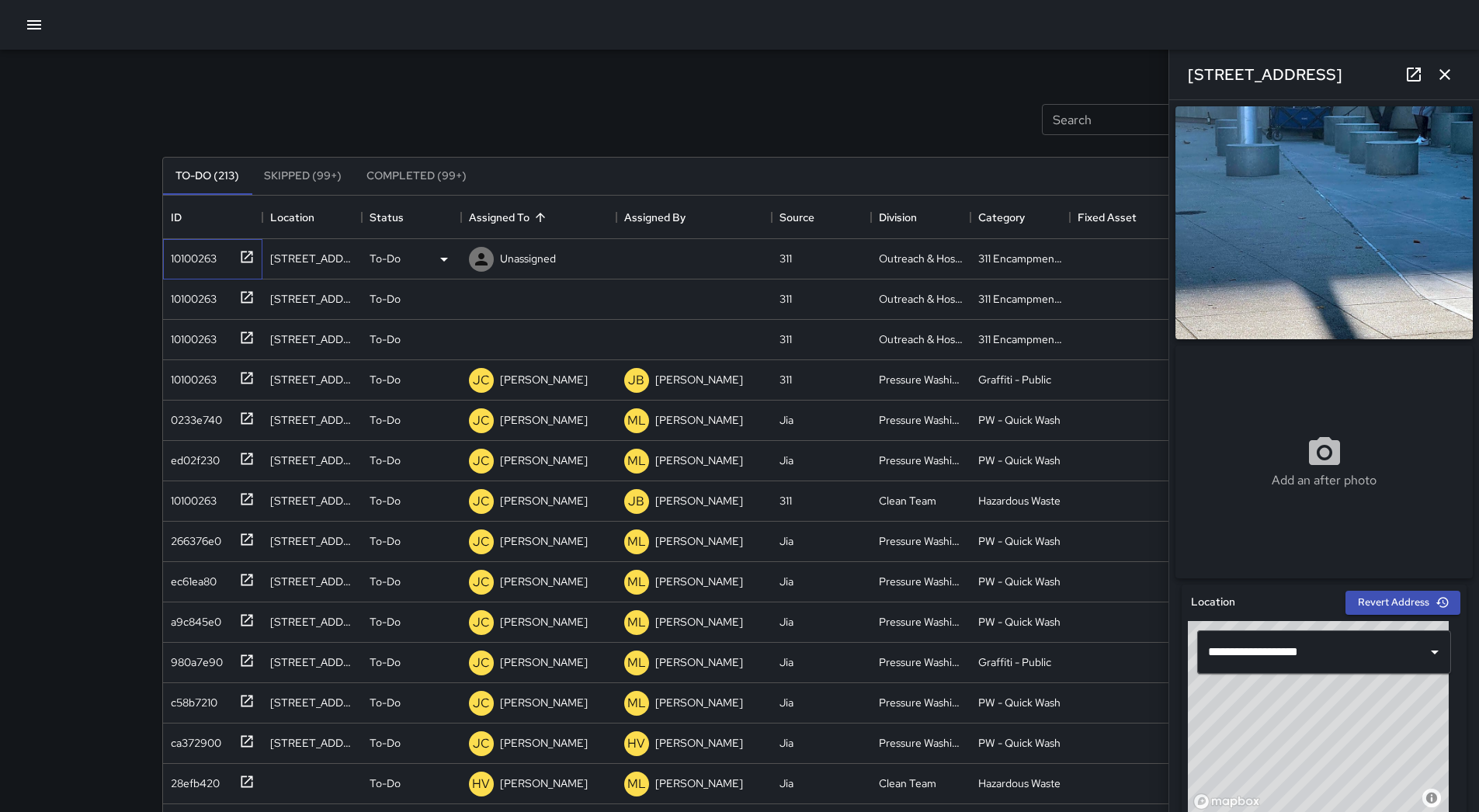
click at [197, 271] on div "10100263" at bounding box center [213, 259] width 99 height 40
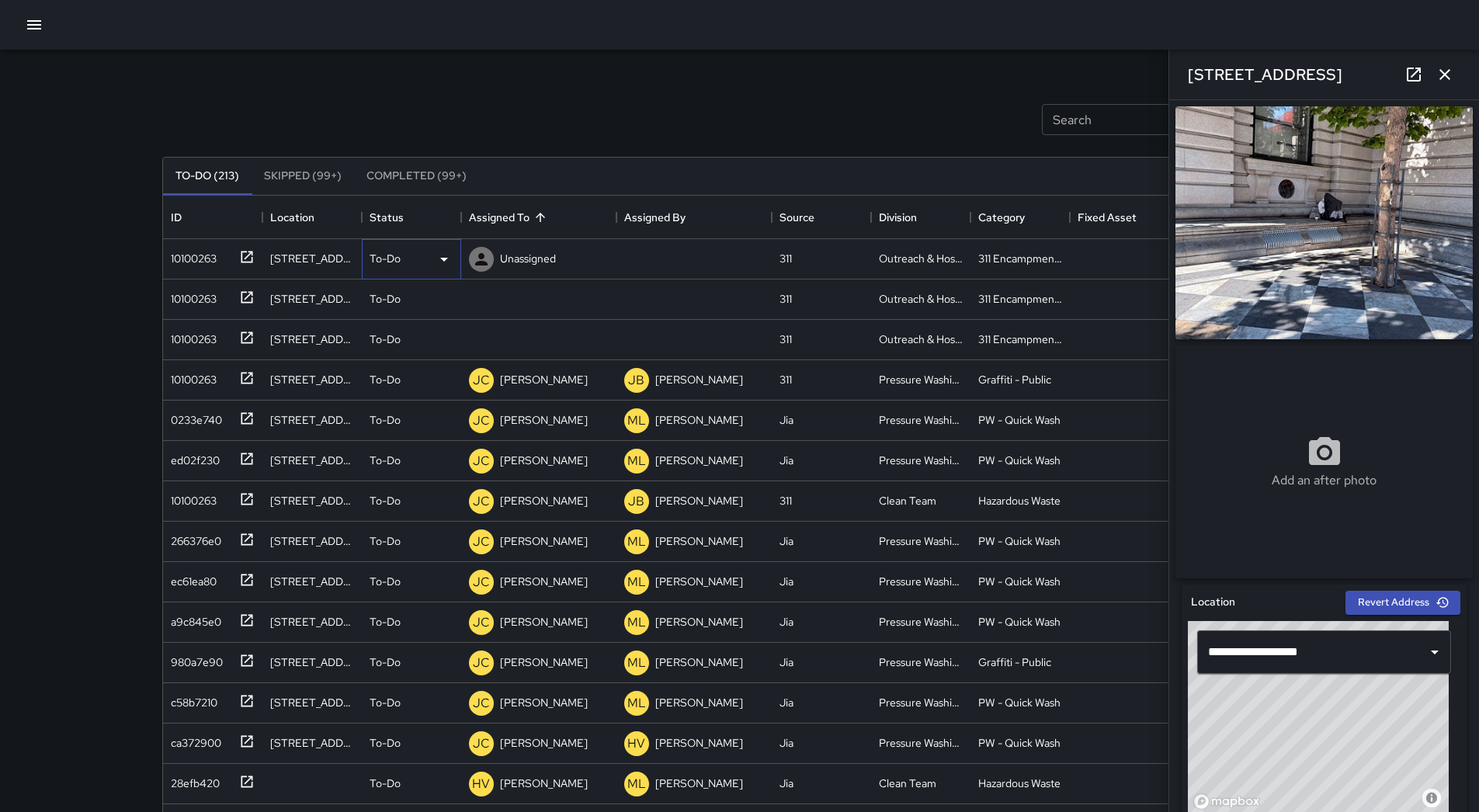
click at [446, 251] on icon at bounding box center [444, 260] width 19 height 19
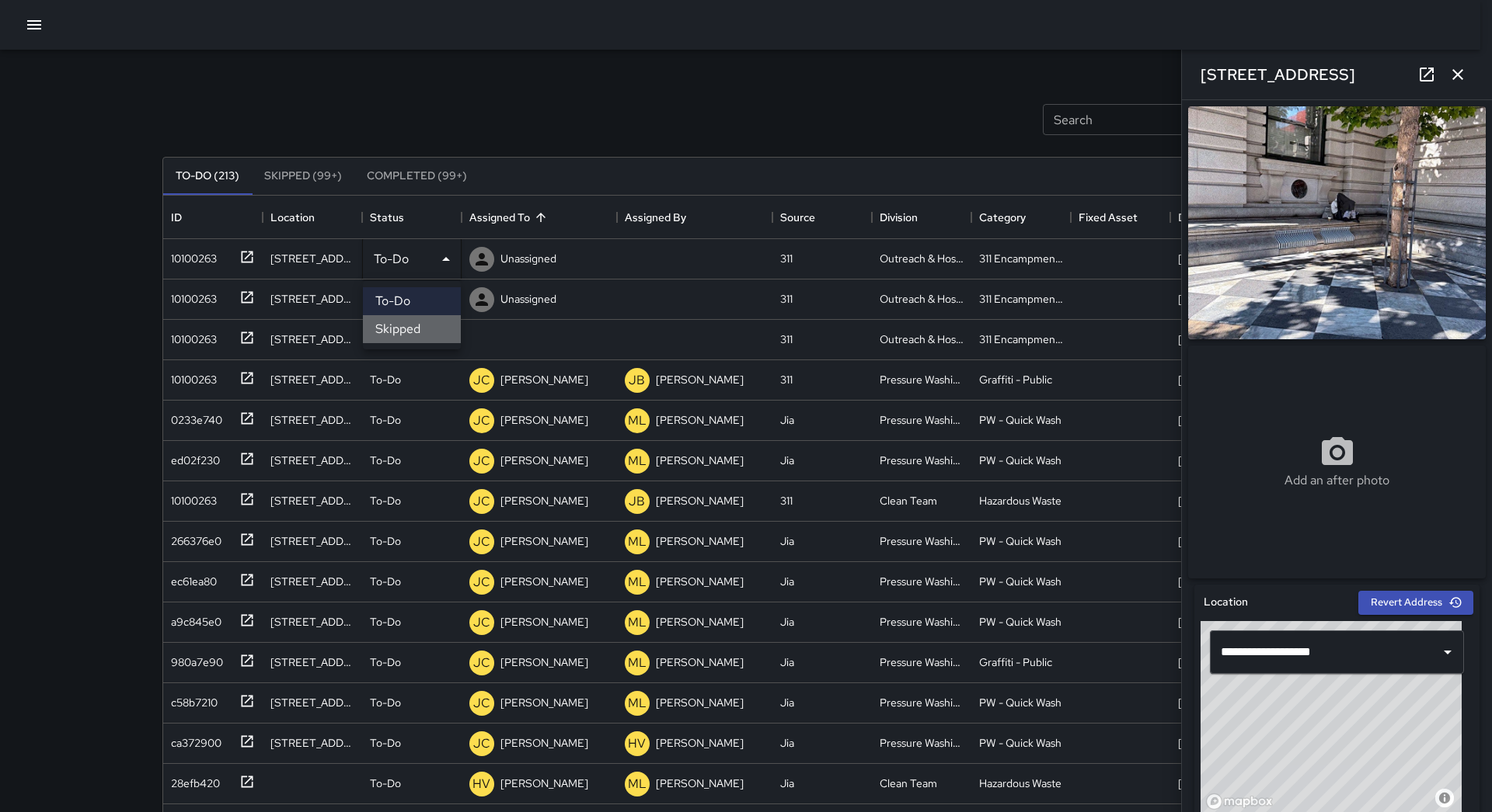
drag, startPoint x: 427, startPoint y: 322, endPoint x: 422, endPoint y: 300, distance: 22.6
click at [423, 324] on li "Skipped" at bounding box center [412, 329] width 97 height 28
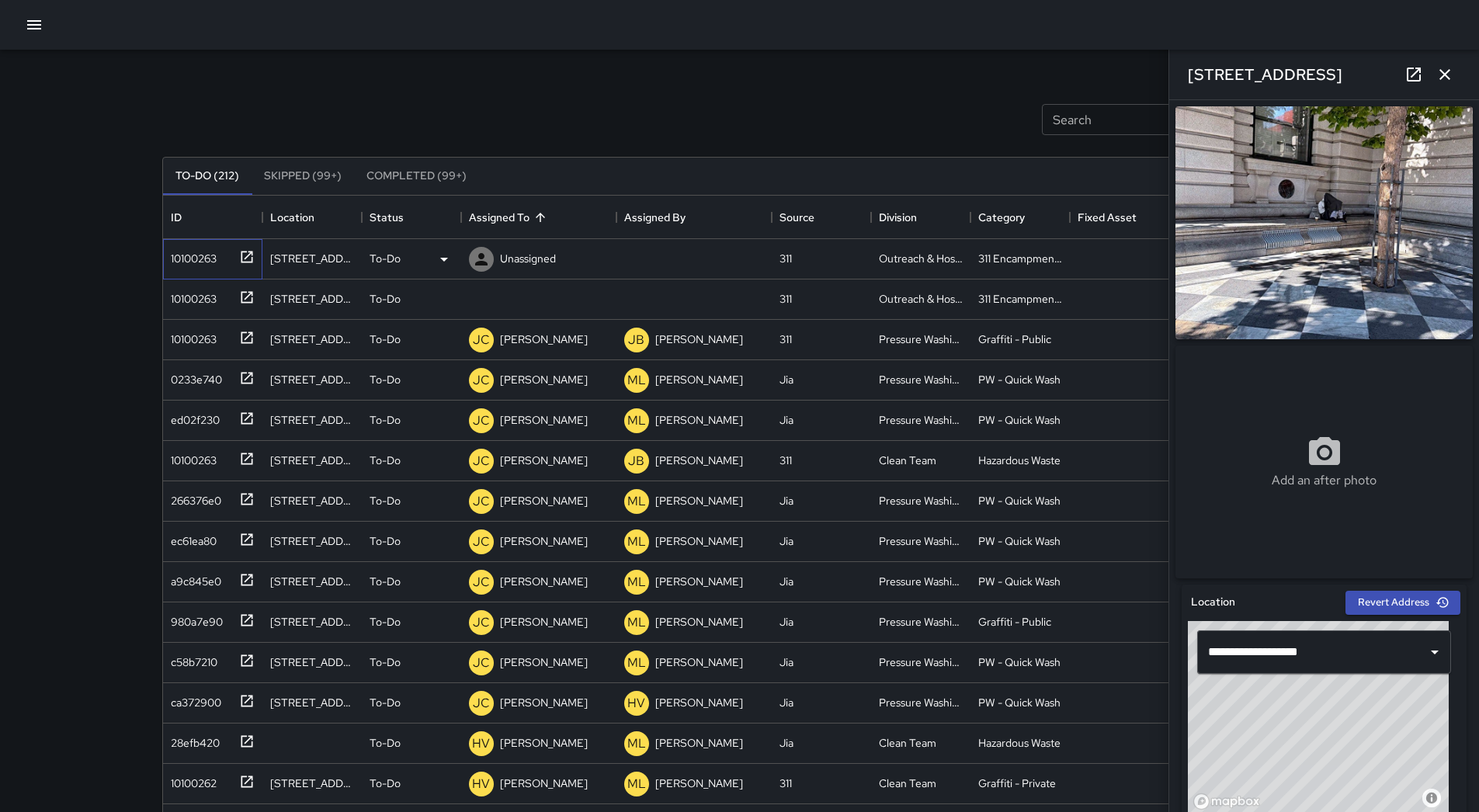
click at [201, 261] on div "10100263" at bounding box center [190, 255] width 52 height 22
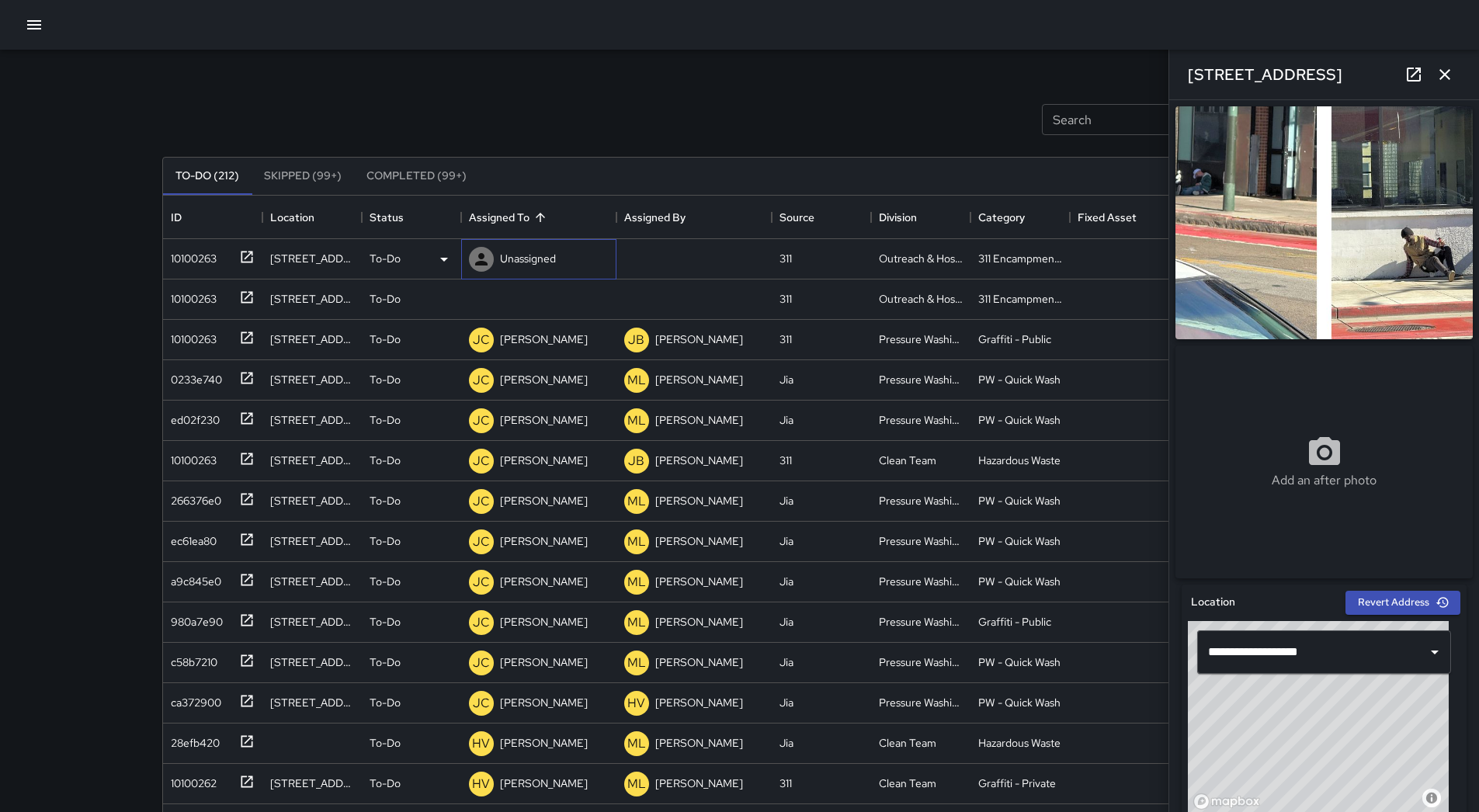
click at [555, 268] on div "Unassigned" at bounding box center [527, 258] width 62 height 22
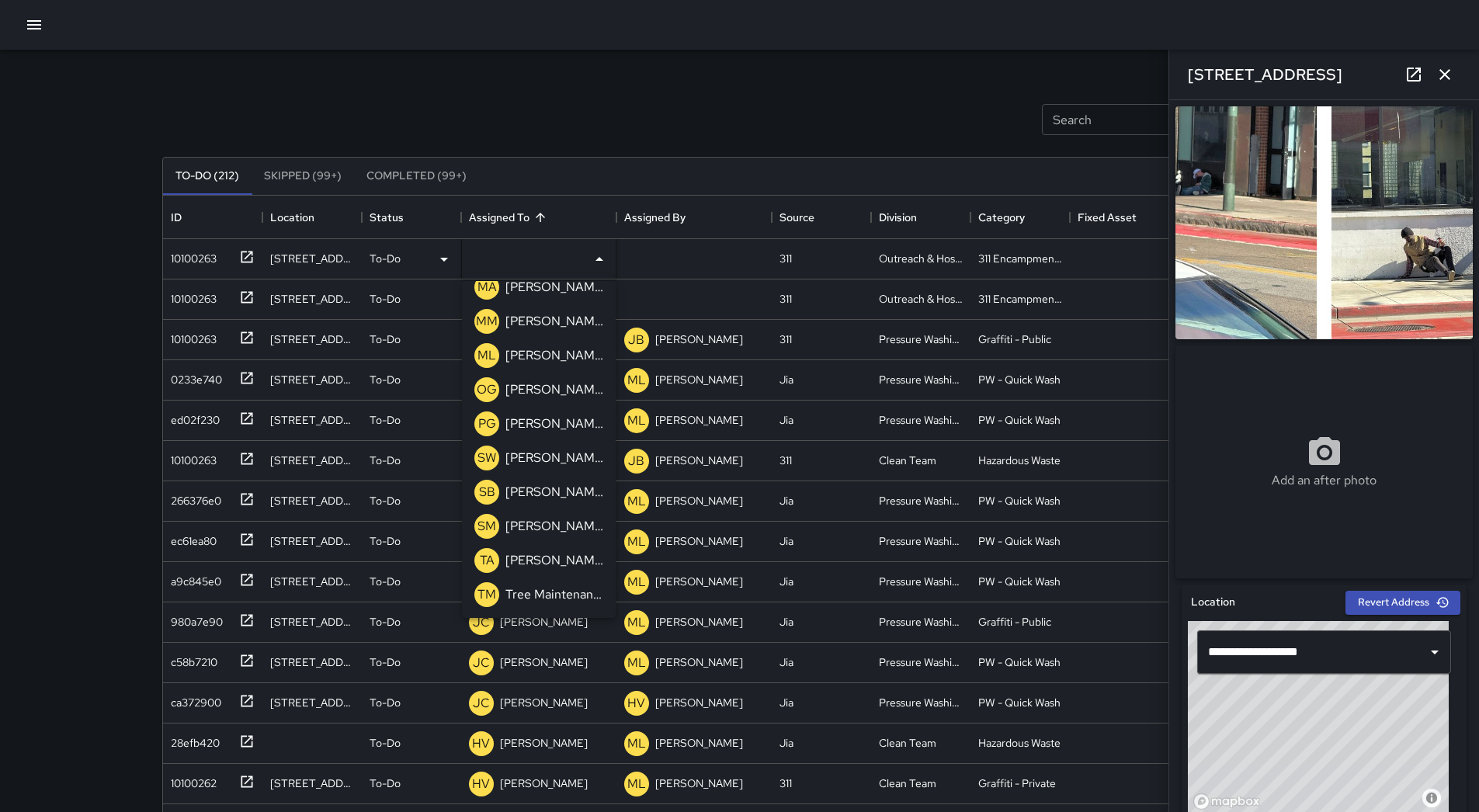
click at [534, 346] on div "[PERSON_NAME]" at bounding box center [554, 355] width 104 height 25
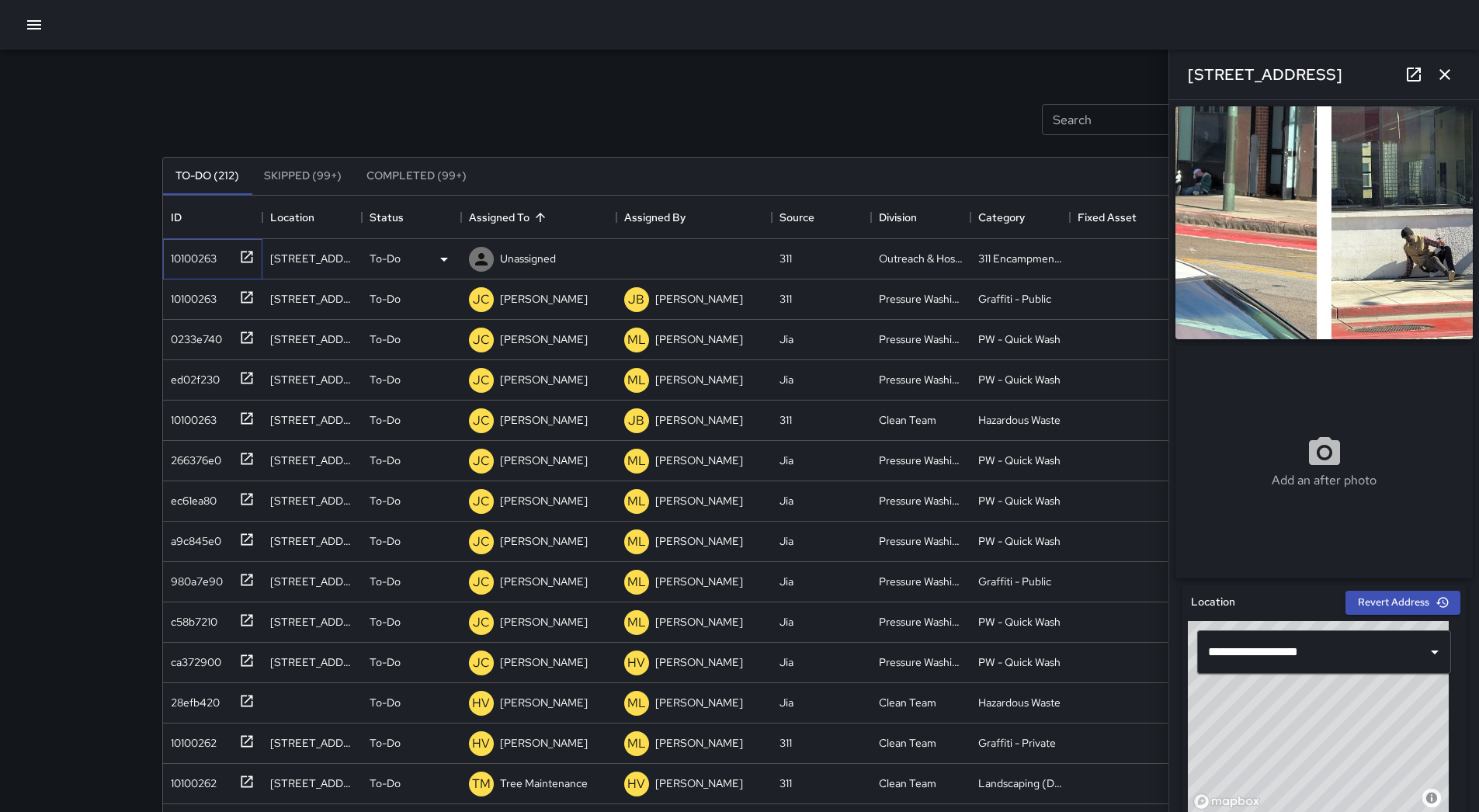
click at [226, 261] on div "10100263" at bounding box center [209, 255] width 90 height 26
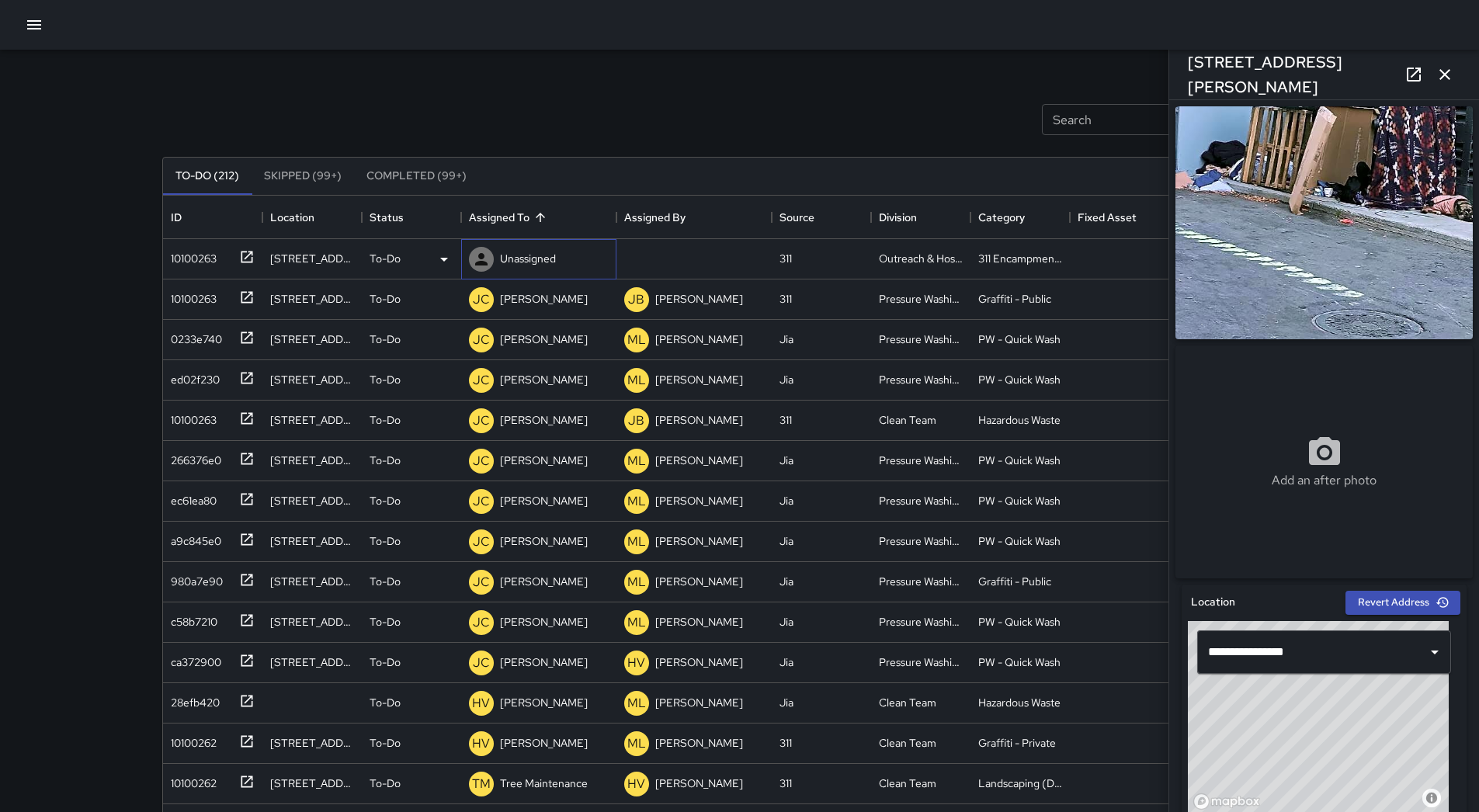
click at [523, 267] on p "Unassigned" at bounding box center [527, 259] width 56 height 15
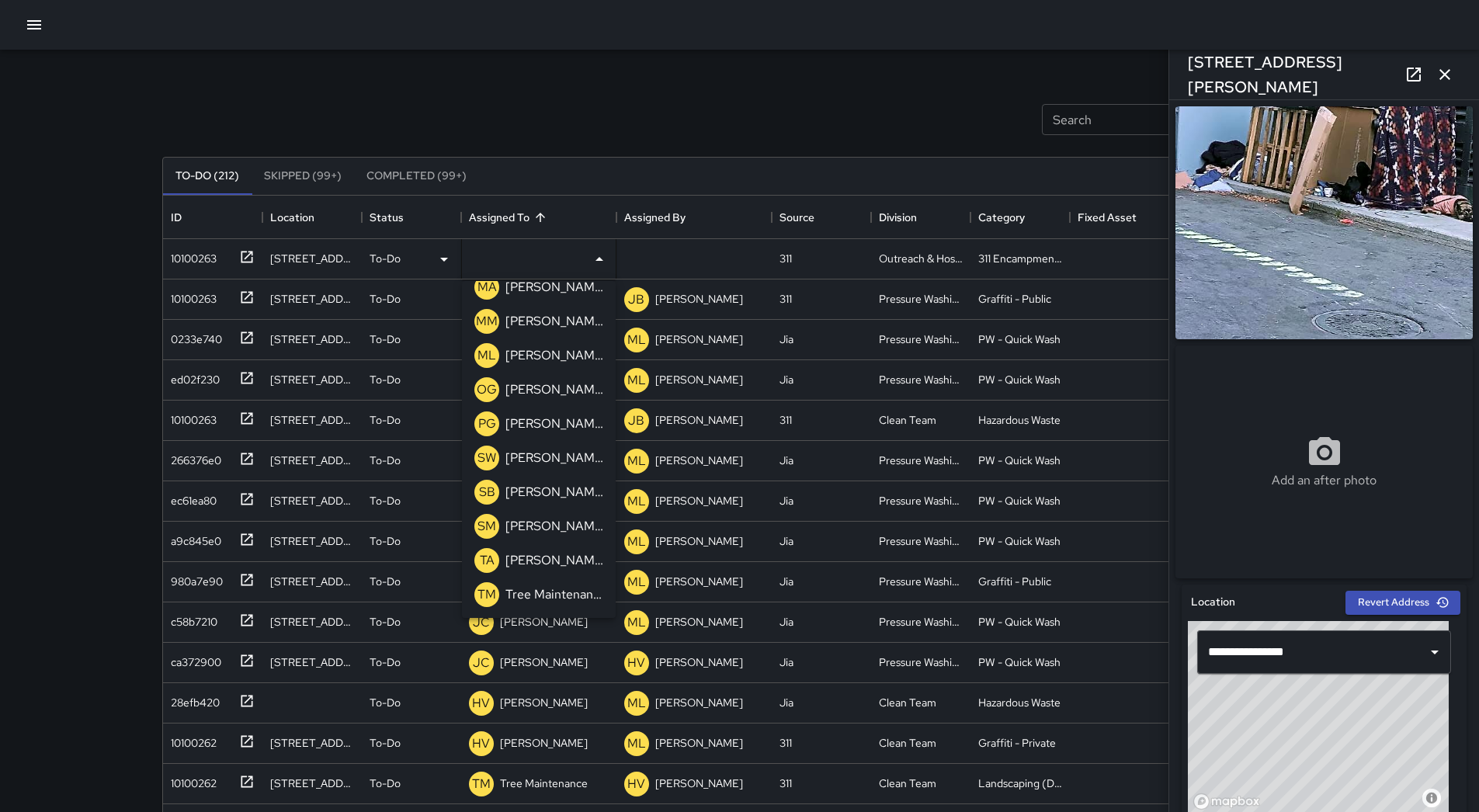
click at [539, 354] on p "[PERSON_NAME]" at bounding box center [554, 355] width 97 height 19
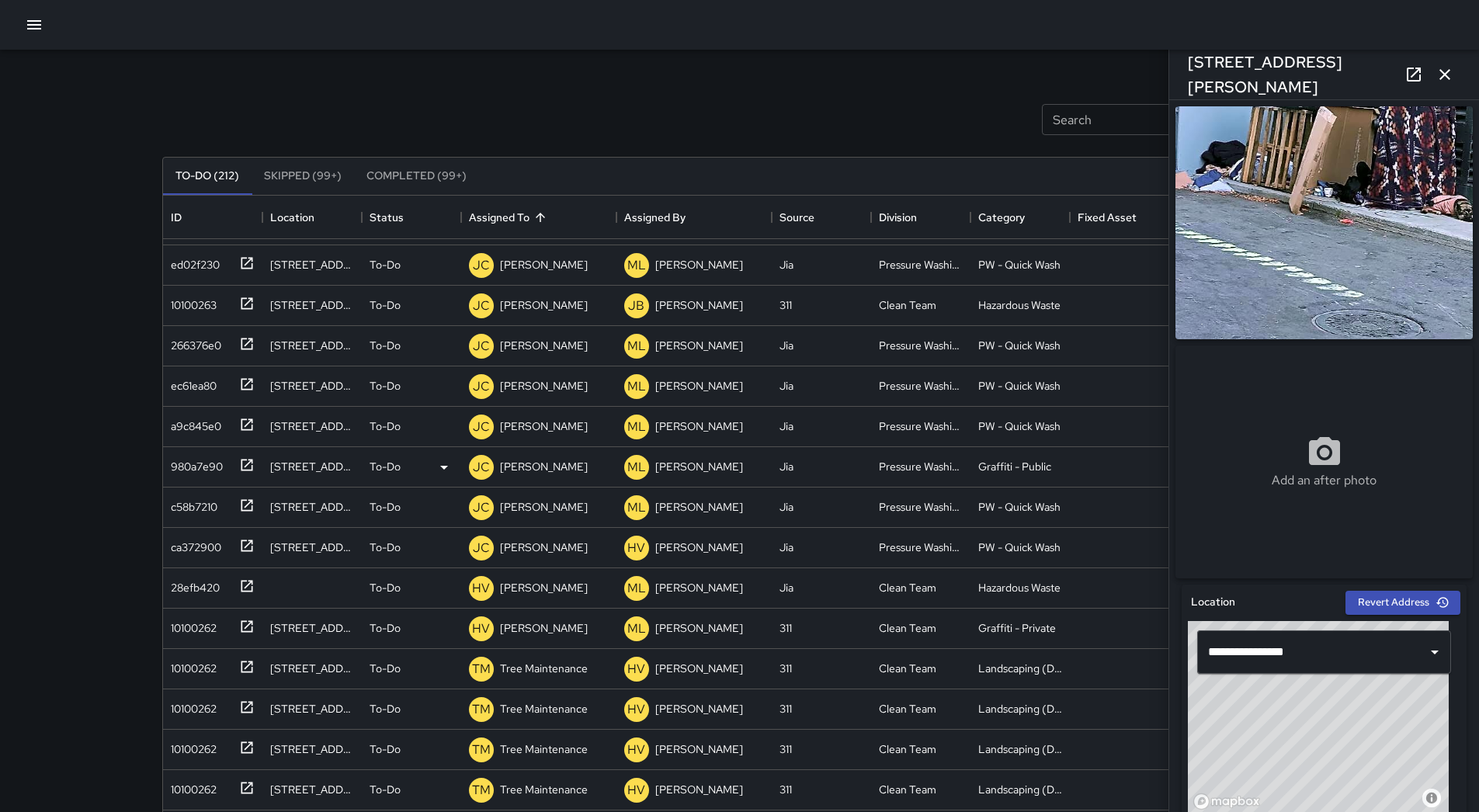
scroll to position [156, 0]
click at [184, 511] on div "28efb420" at bounding box center [192, 503] width 55 height 22
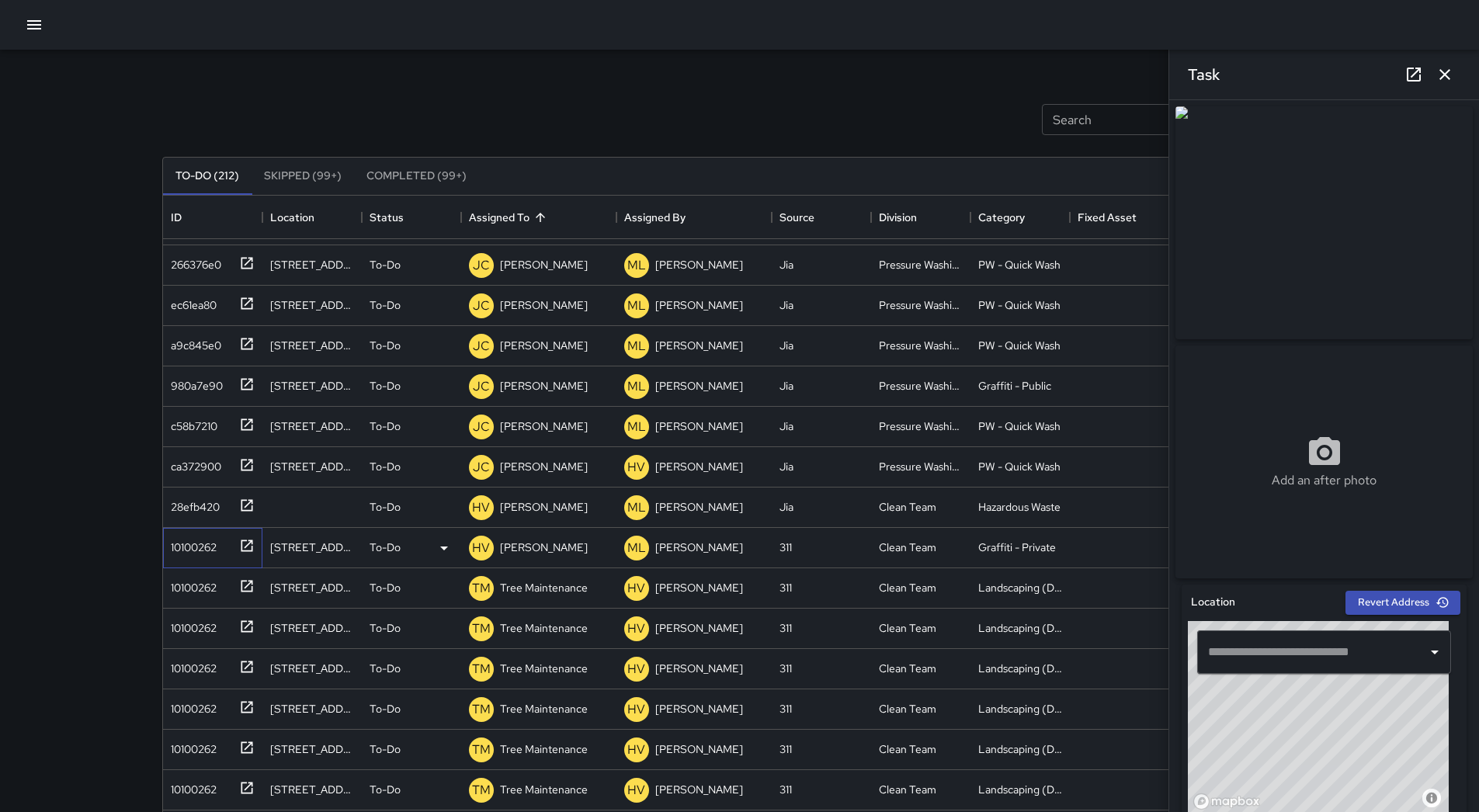
click at [217, 538] on div "10100262" at bounding box center [190, 544] width 52 height 22
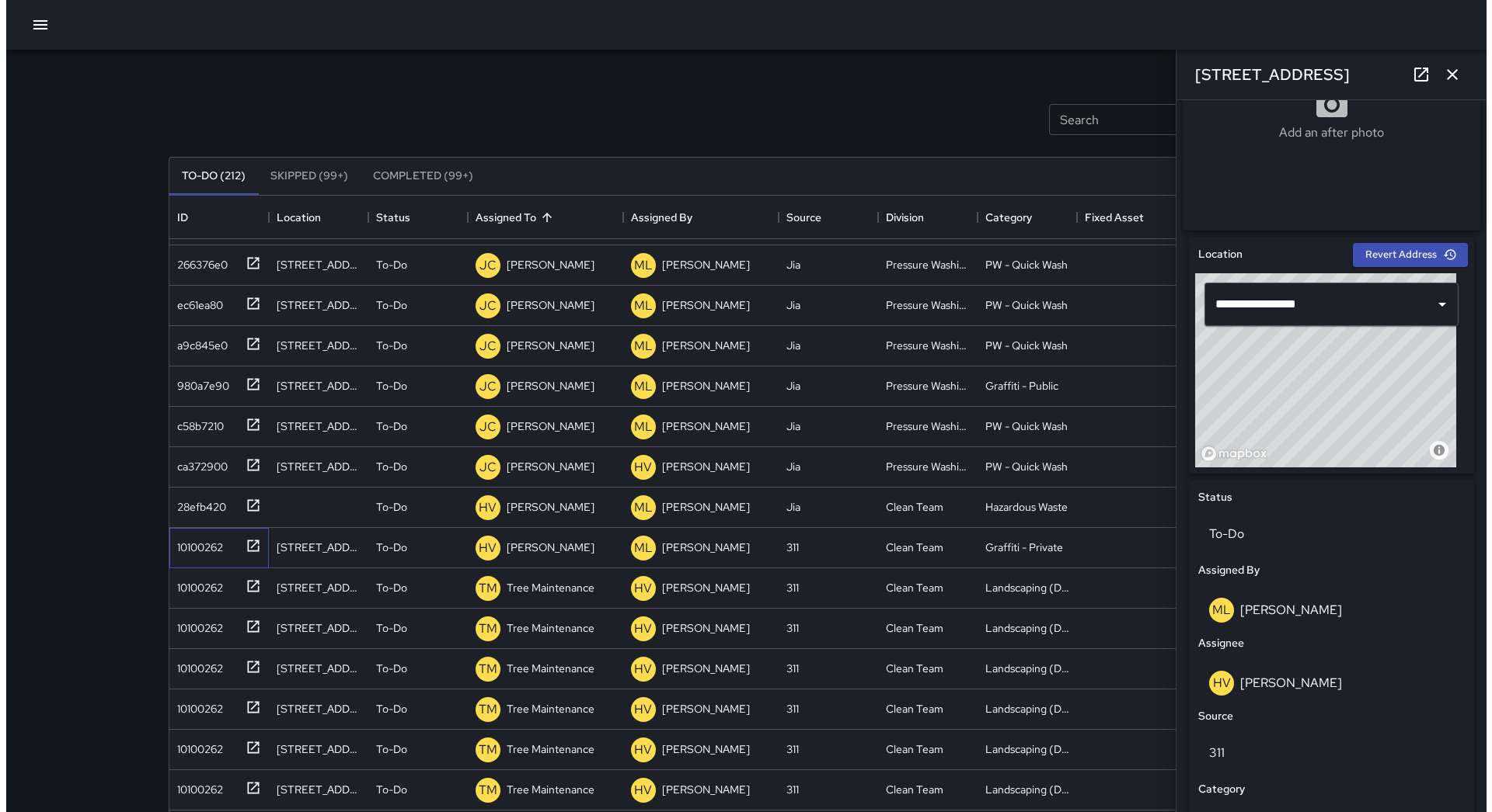
scroll to position [735, 0]
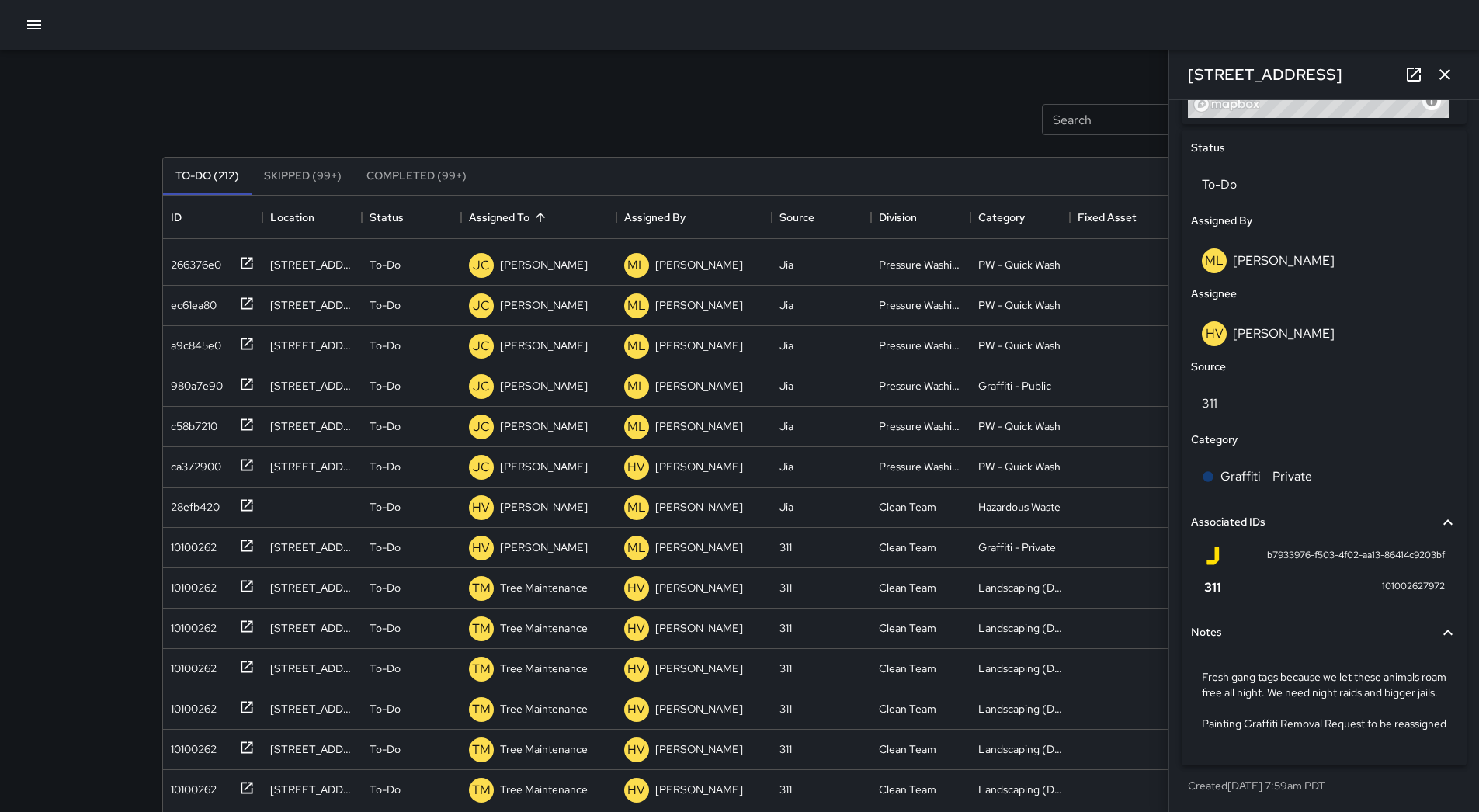
click at [29, 31] on icon "button" at bounding box center [34, 25] width 19 height 19
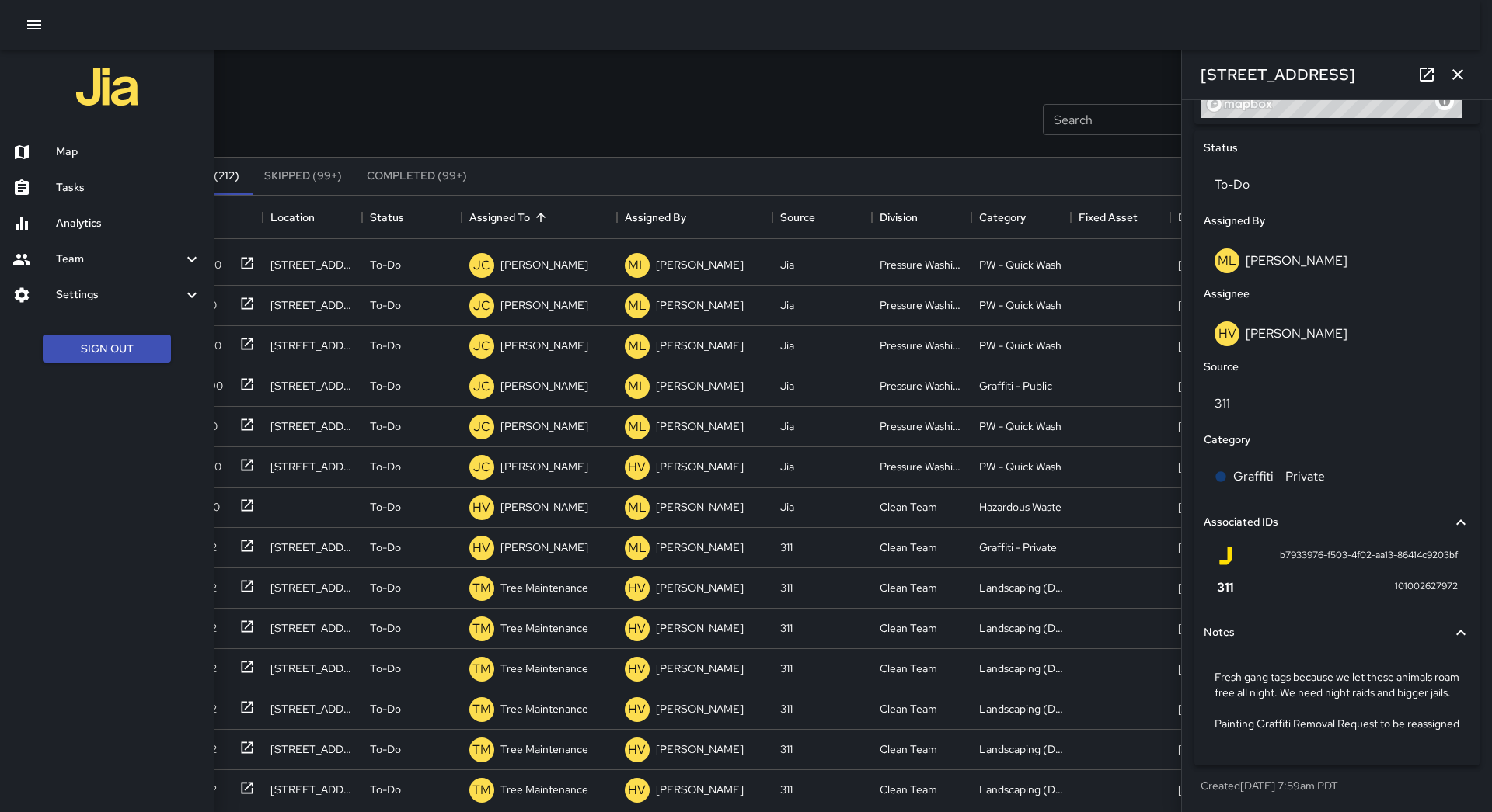
click at [95, 157] on h6 "Map" at bounding box center [129, 152] width 145 height 17
